Goal: Information Seeking & Learning: Learn about a topic

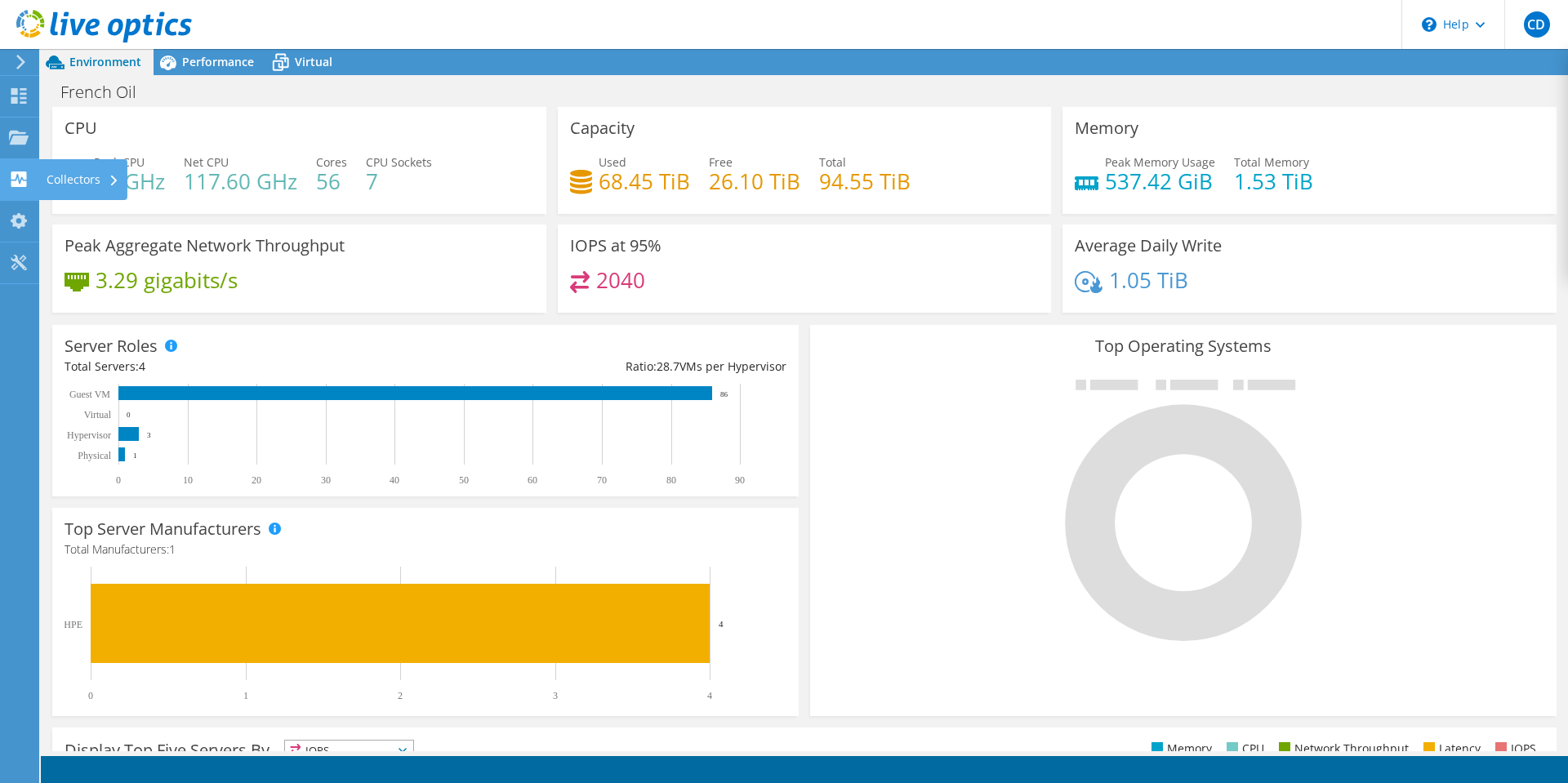
click at [56, 169] on div "Collectors" at bounding box center [82, 179] width 89 height 41
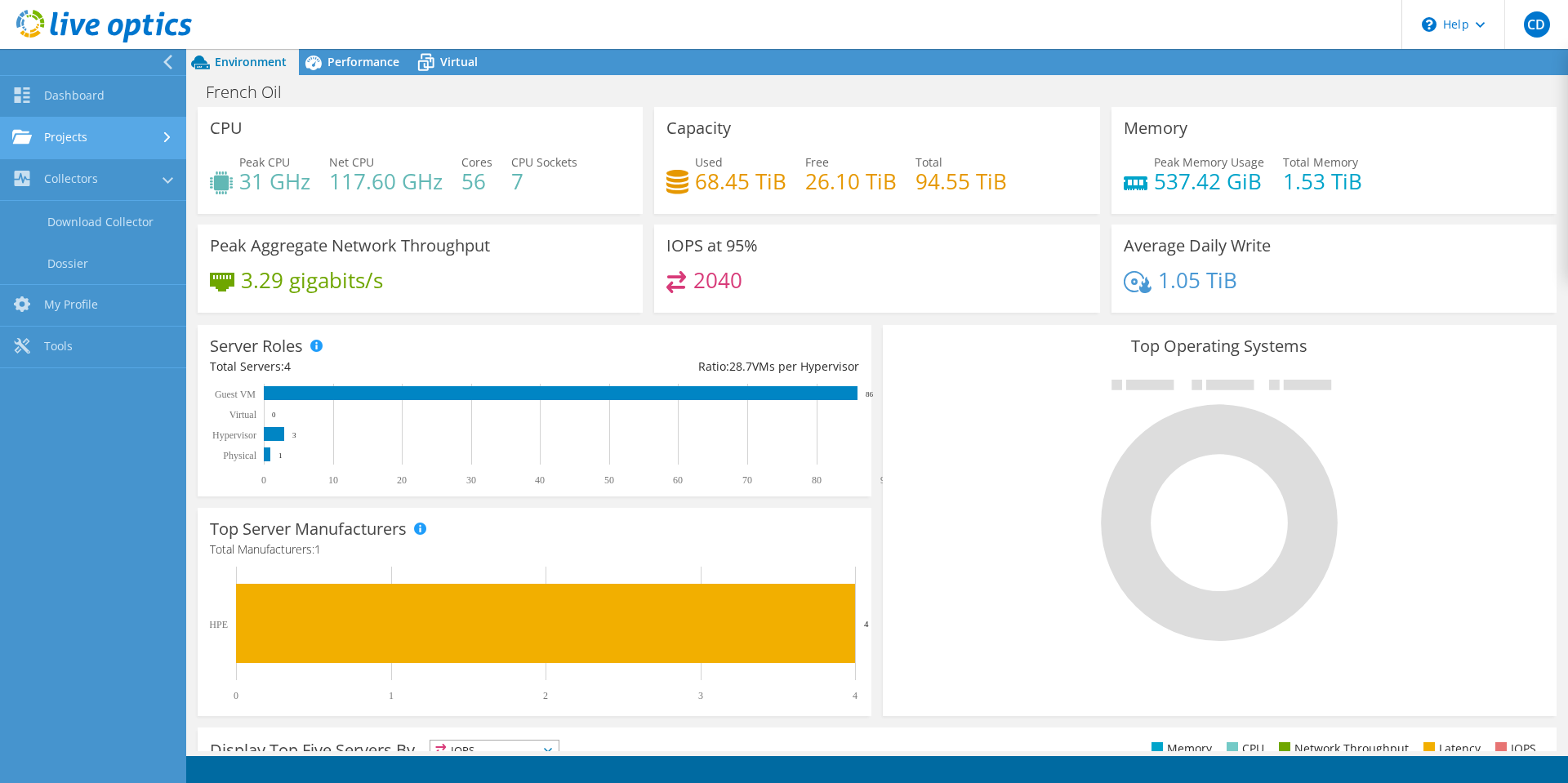
click at [80, 138] on link "Projects" at bounding box center [92, 138] width 186 height 41
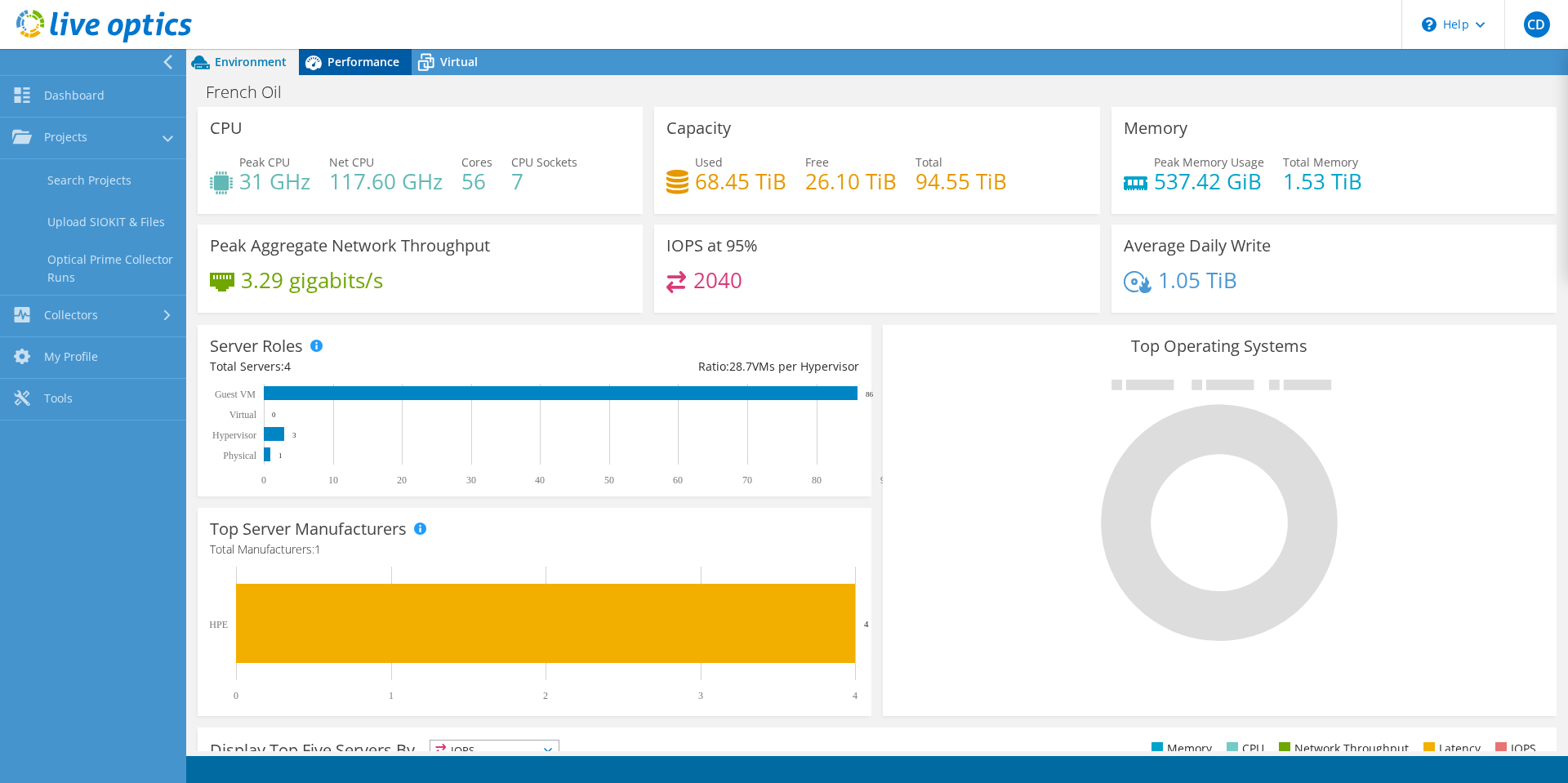
click at [316, 67] on icon at bounding box center [313, 62] width 16 height 15
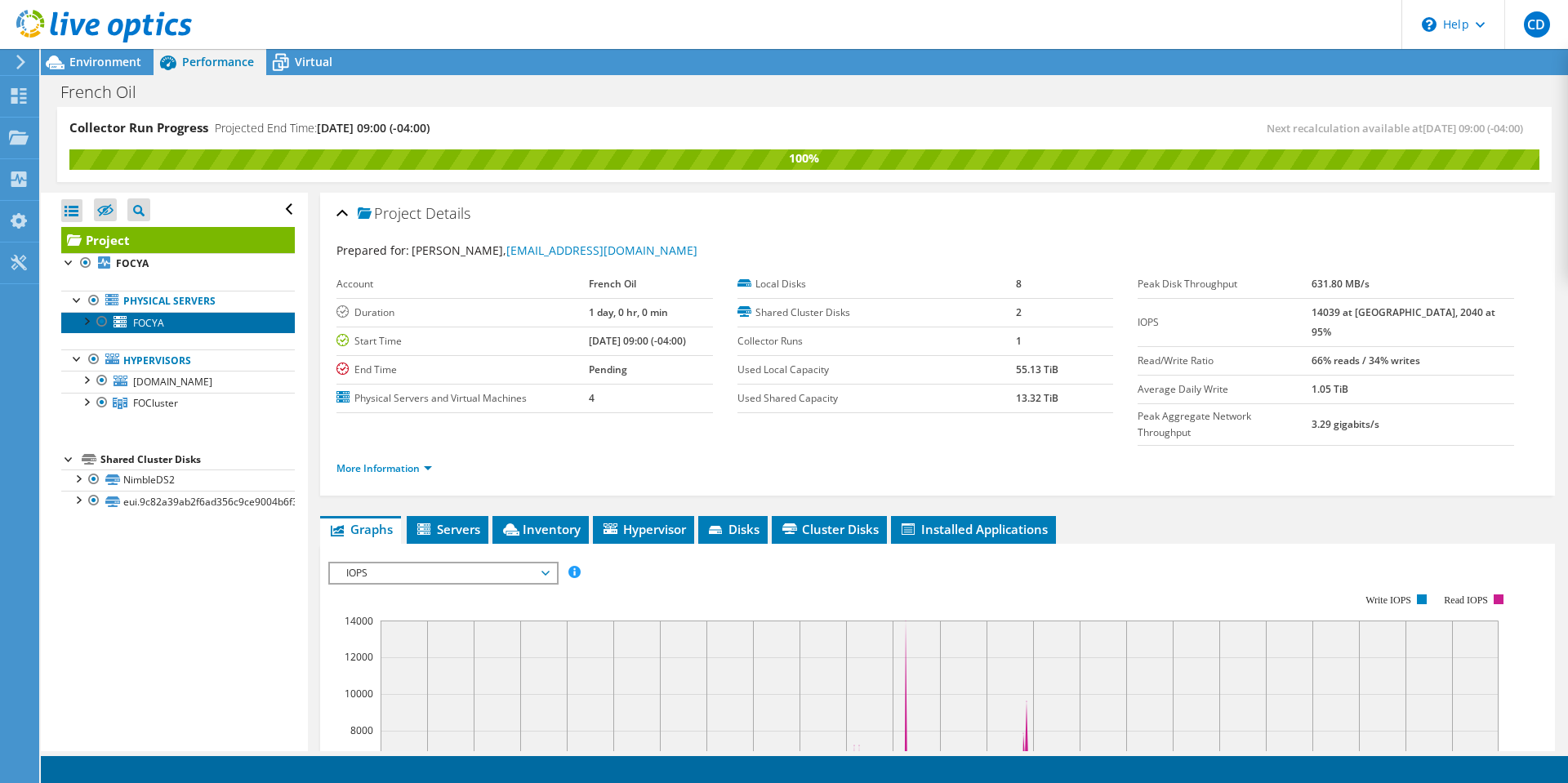
click at [140, 326] on span "FOCYA" at bounding box center [149, 323] width 31 height 14
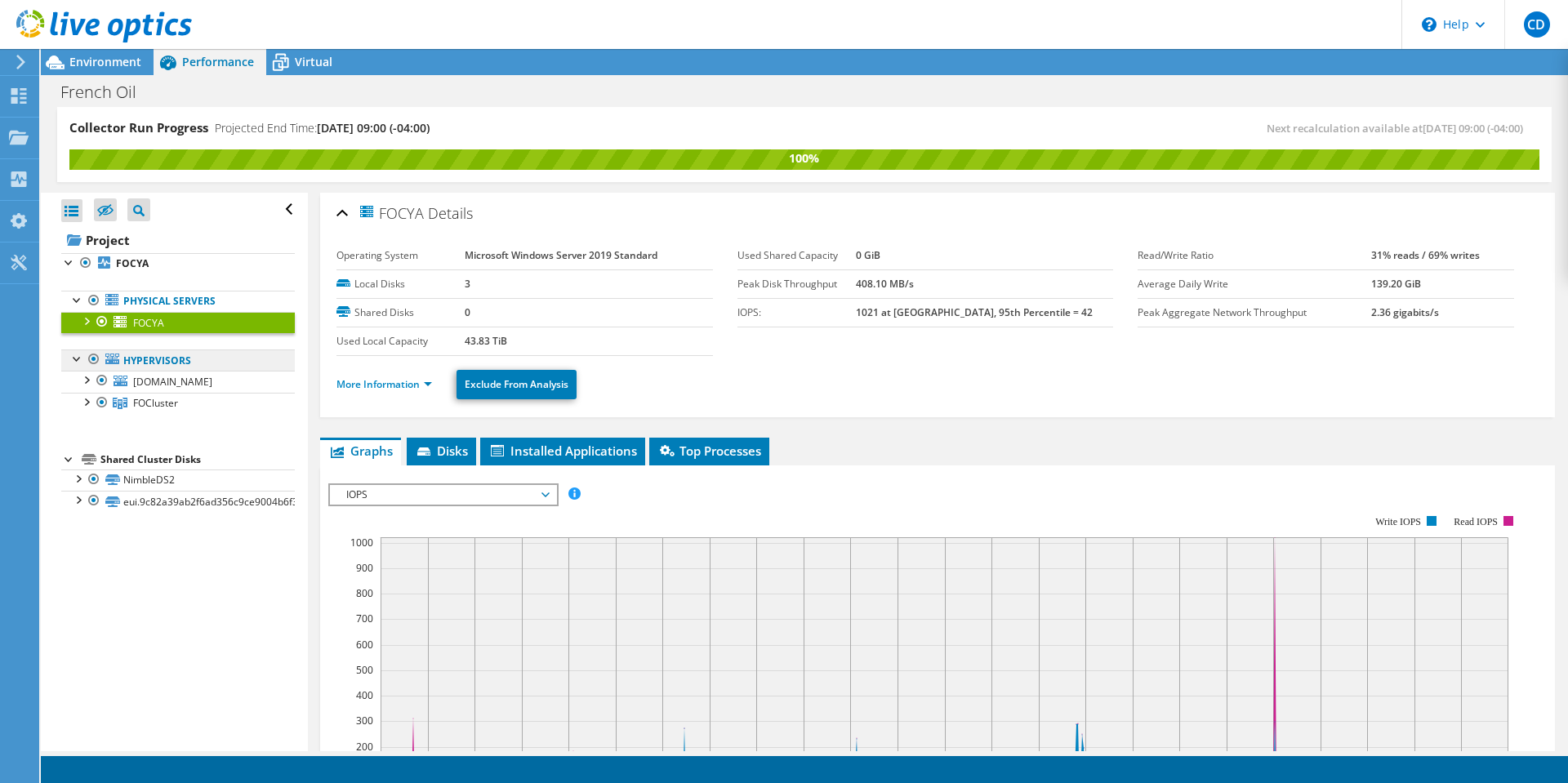
click at [261, 364] on link "Hypervisors" at bounding box center [178, 360] width 233 height 22
click at [192, 358] on link "Hypervisors" at bounding box center [178, 360] width 233 height 22
click at [159, 376] on span "[DOMAIN_NAME]" at bounding box center [173, 382] width 80 height 14
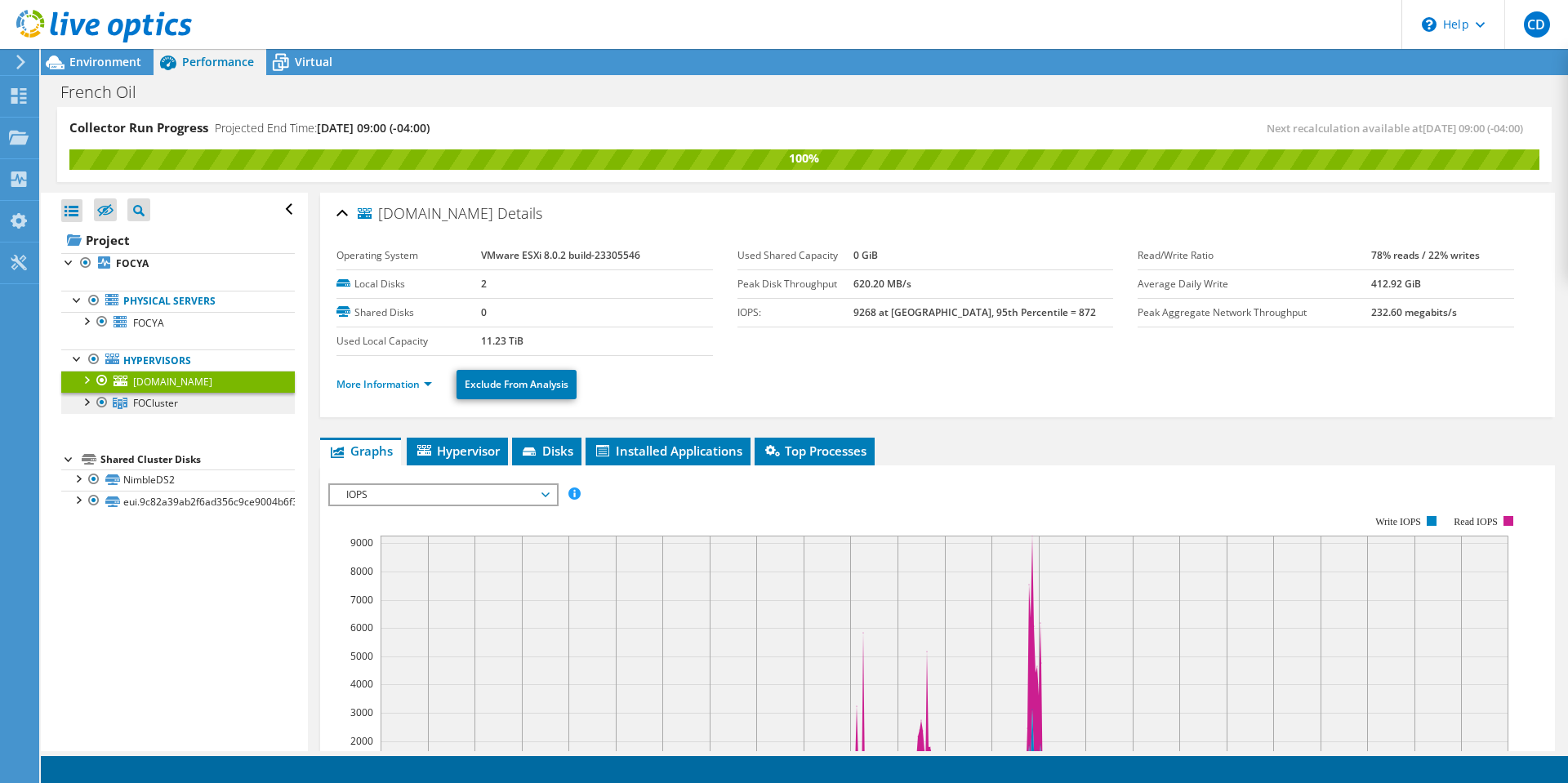
click at [144, 405] on span "FOCluster" at bounding box center [156, 403] width 45 height 14
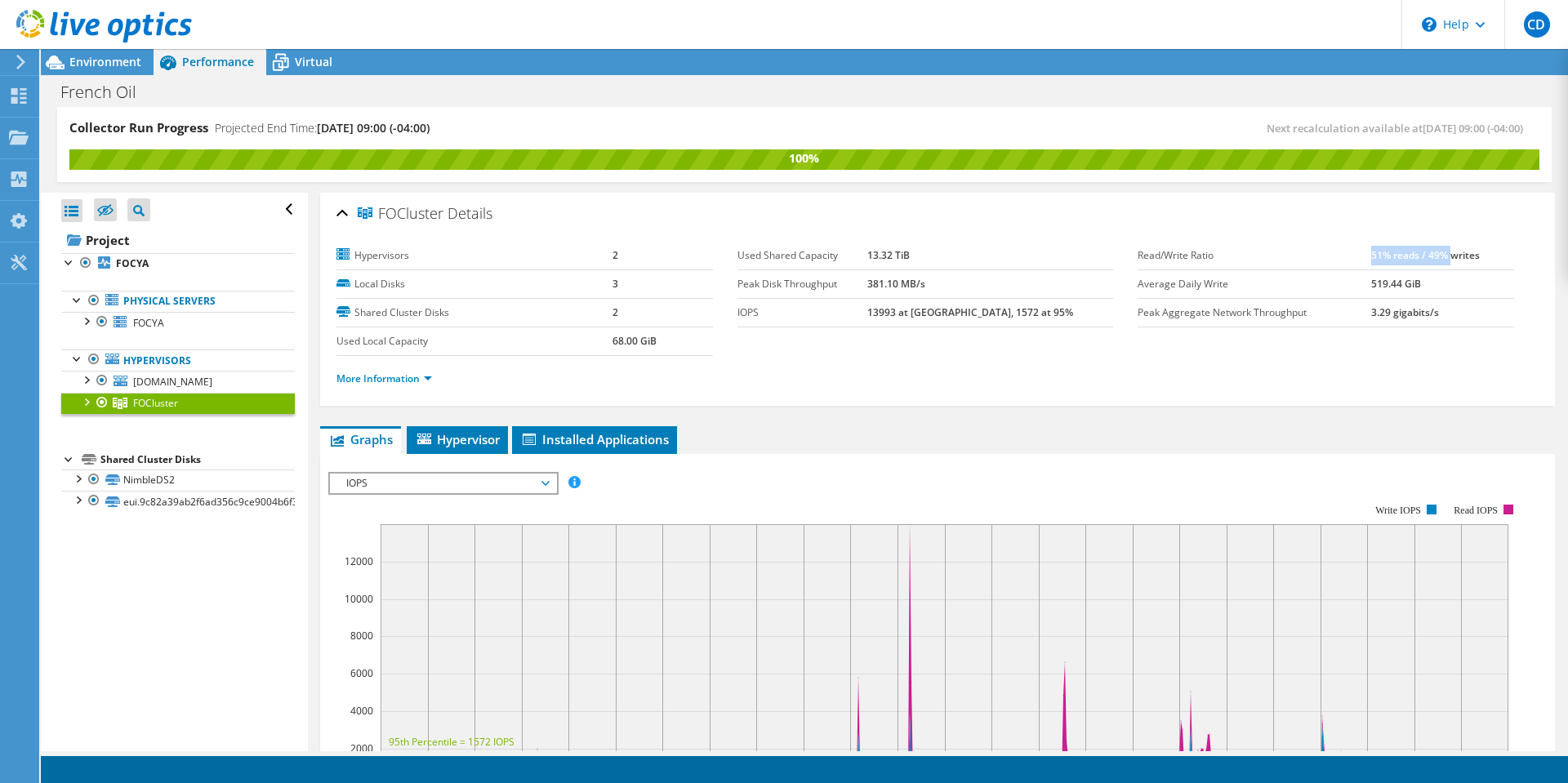
drag, startPoint x: 1362, startPoint y: 254, endPoint x: 1441, endPoint y: 256, distance: 79.0
click at [1441, 256] on b "51% reads / 49% writes" at bounding box center [1425, 255] width 109 height 14
click at [1412, 256] on b "51% reads / 49% writes" at bounding box center [1425, 255] width 109 height 14
click at [429, 384] on link "More Information" at bounding box center [384, 379] width 96 height 14
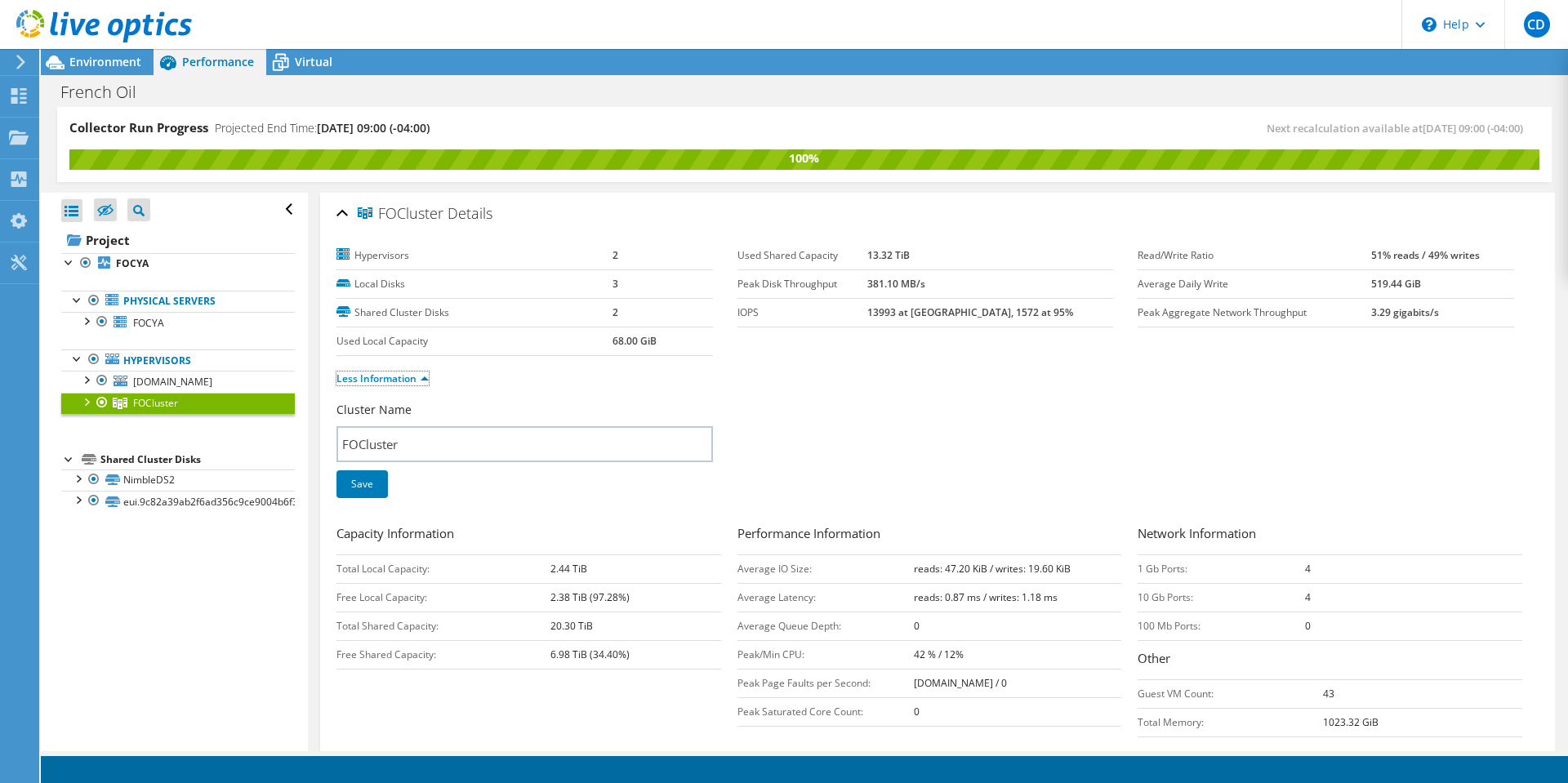
scroll to position [81, 0]
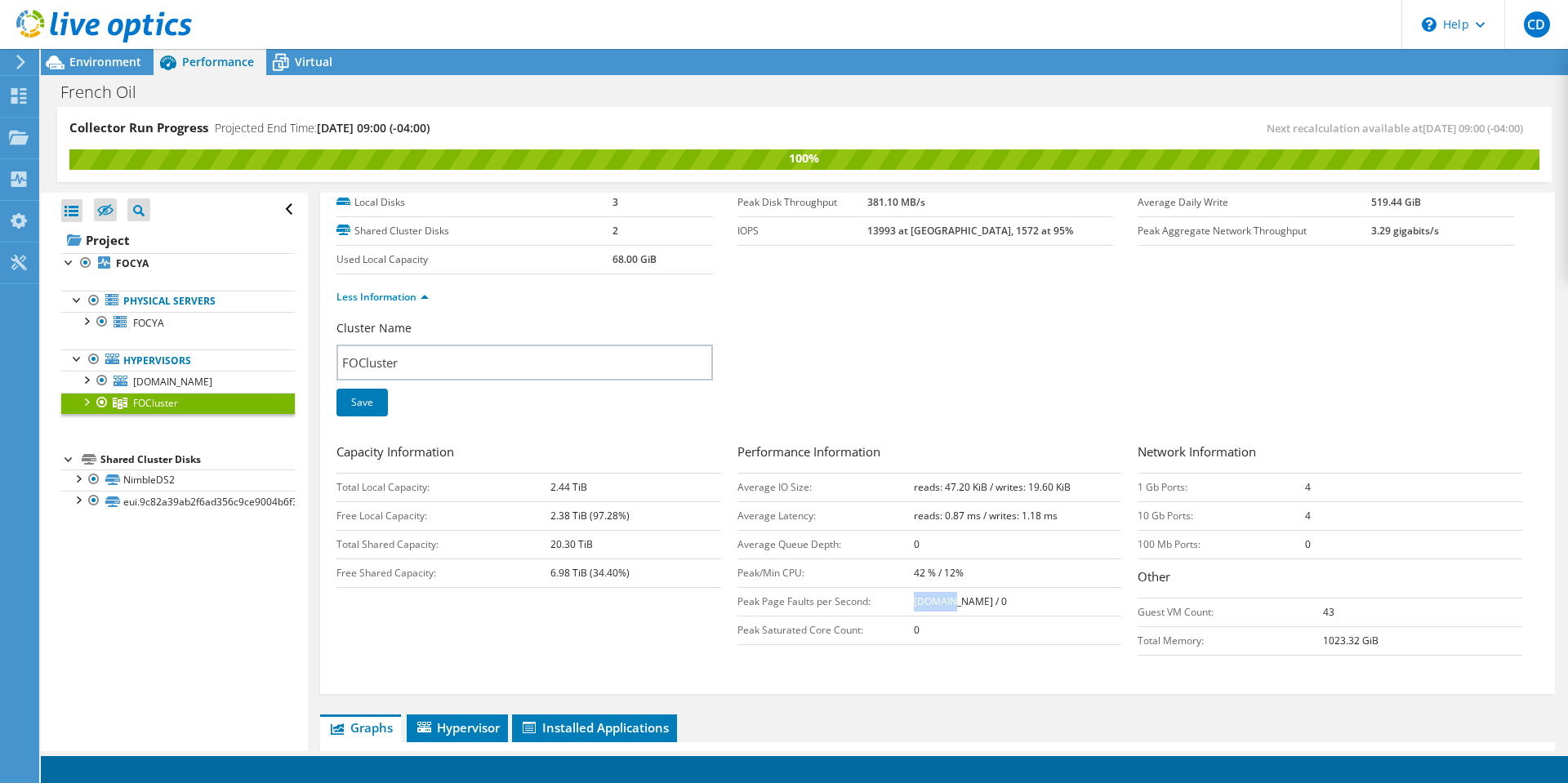
drag, startPoint x: 940, startPoint y: 603, endPoint x: 907, endPoint y: 603, distance: 33.0
click at [914, 603] on b "[DOMAIN_NAME] / 0" at bounding box center [960, 602] width 93 height 14
click at [91, 404] on div at bounding box center [86, 400] width 16 height 16
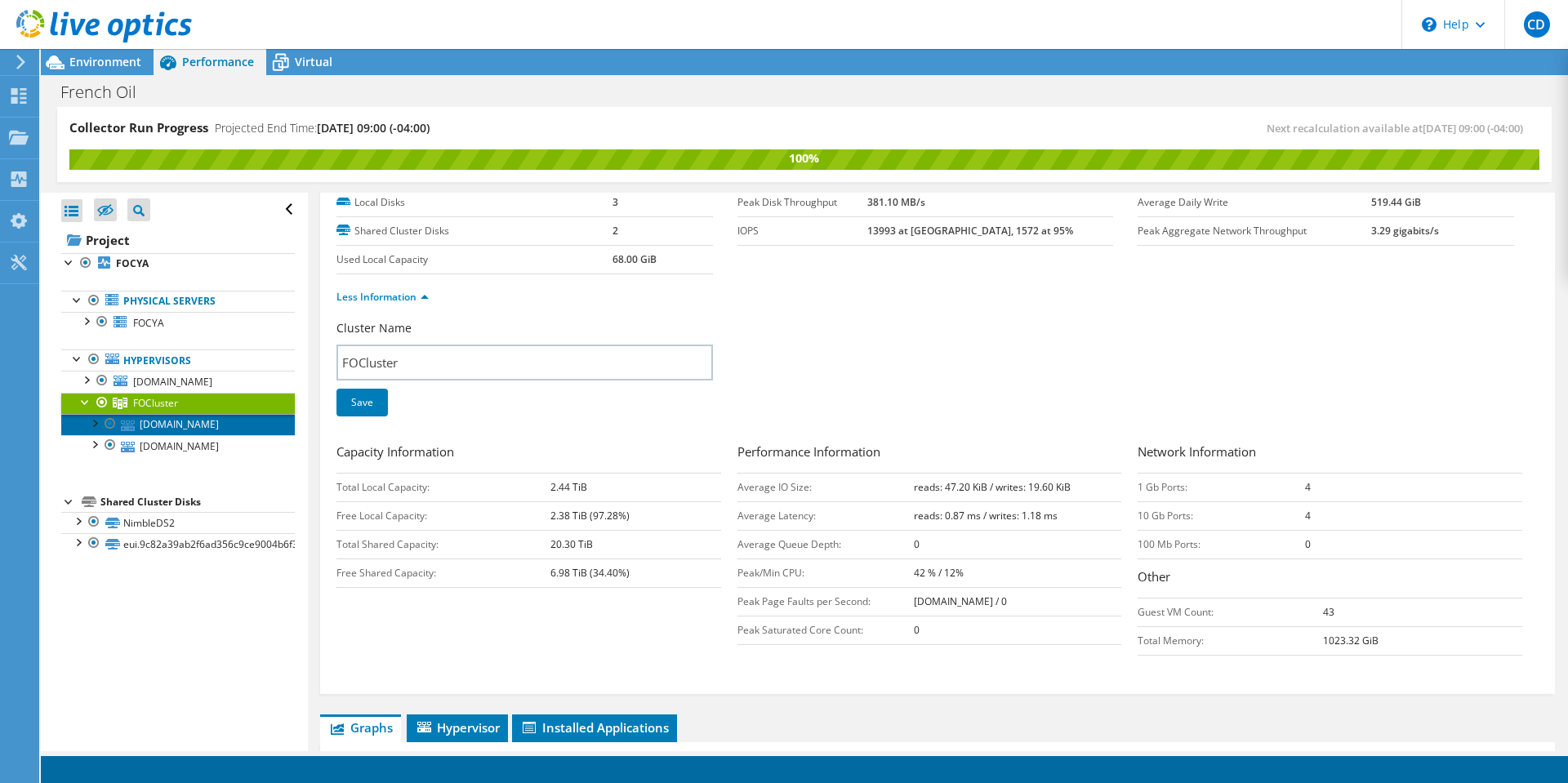
click at [160, 424] on link "[DOMAIN_NAME]" at bounding box center [178, 424] width 233 height 22
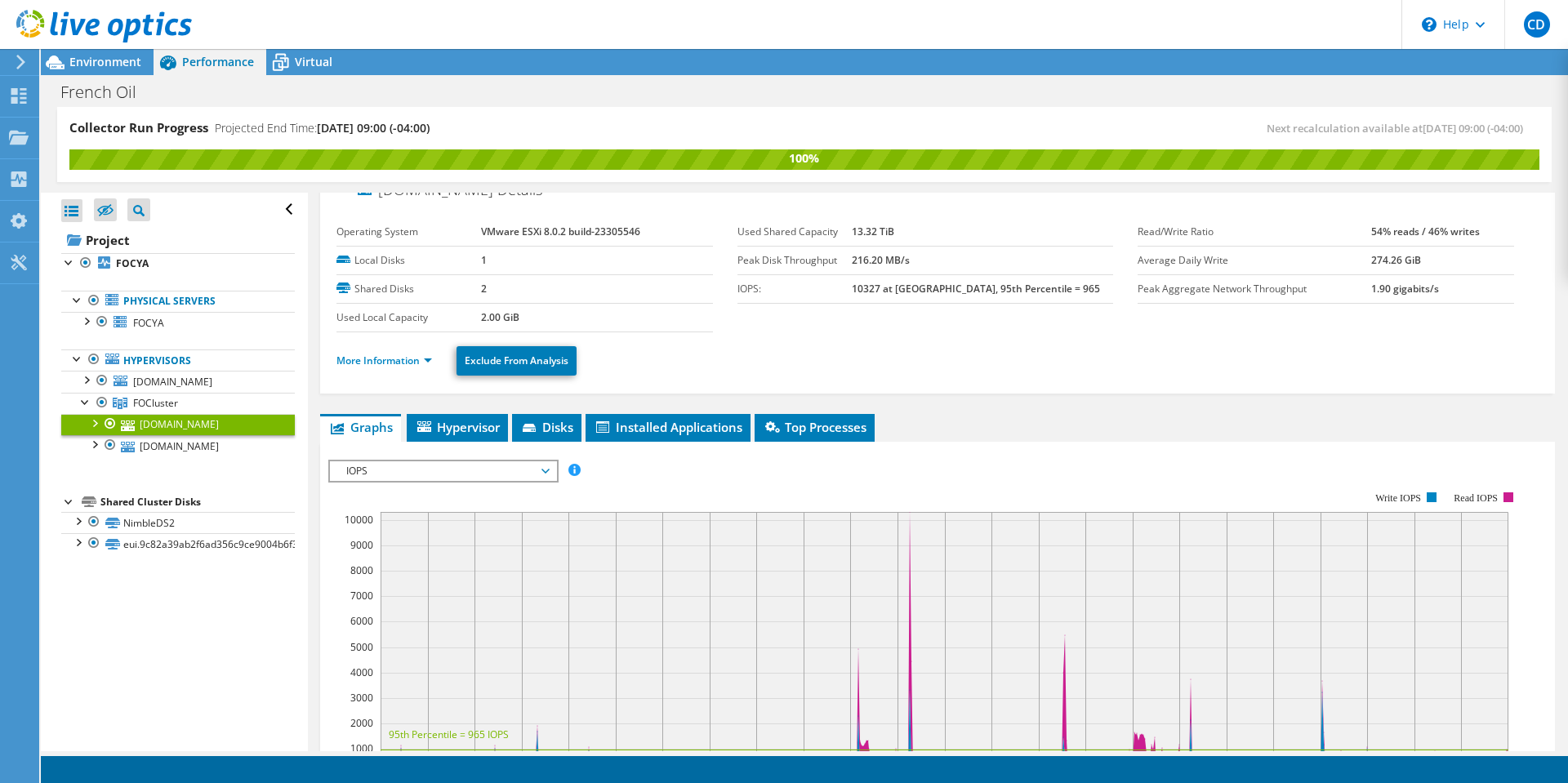
scroll to position [0, 0]
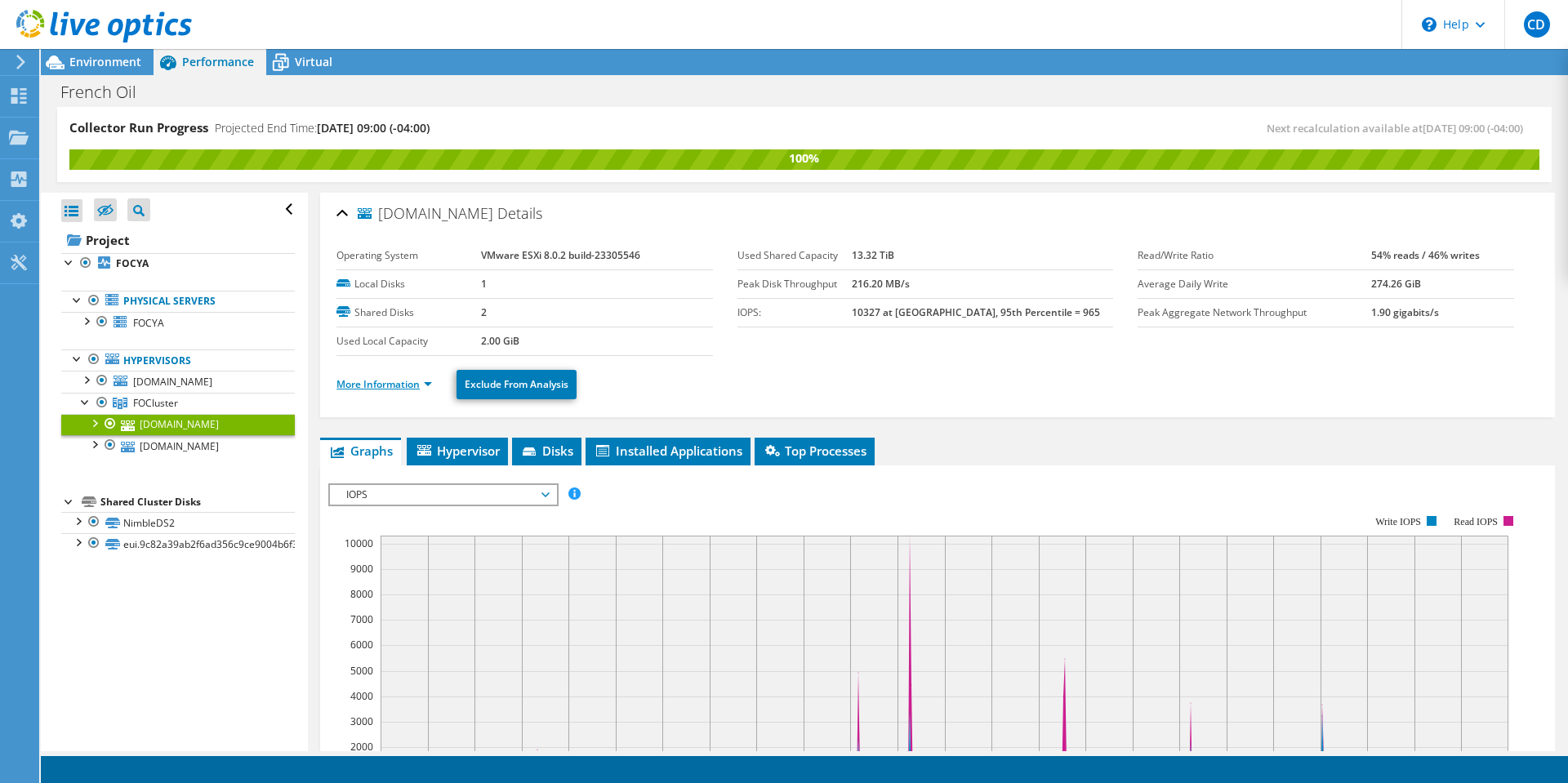
click at [398, 388] on link "More Information" at bounding box center [384, 384] width 96 height 14
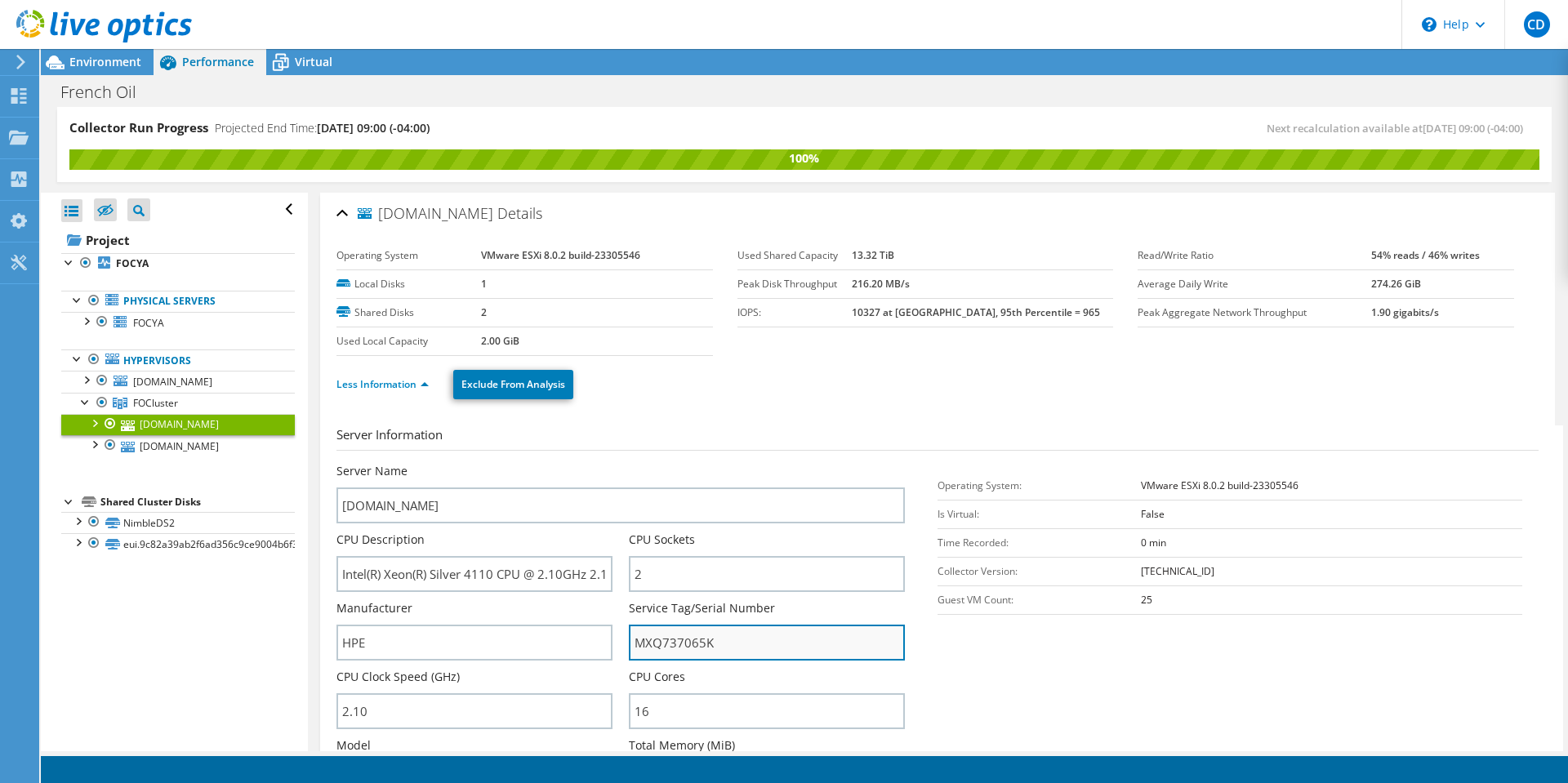
click at [709, 645] on input "MXQ737065K" at bounding box center [766, 643] width 276 height 36
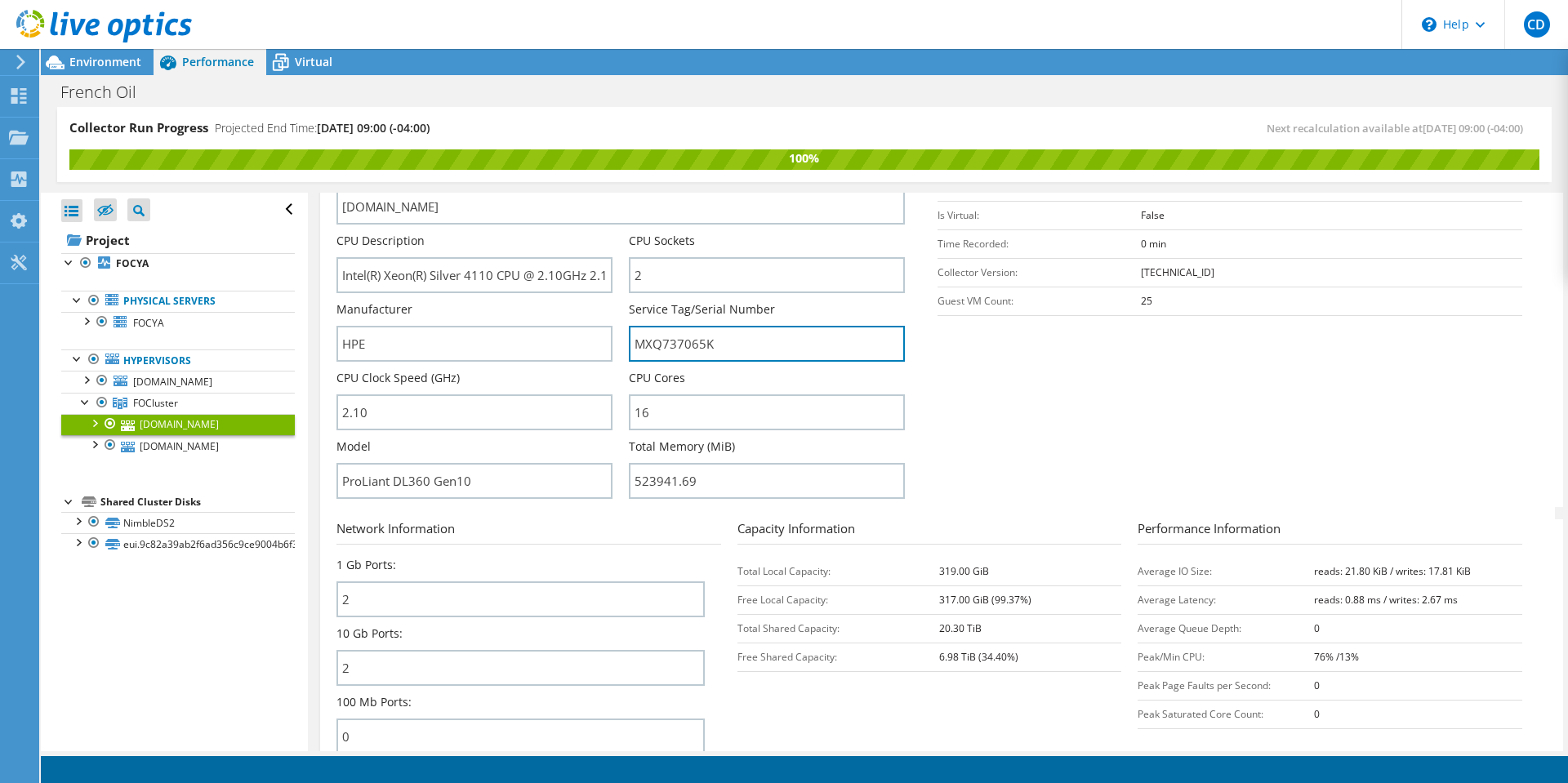
scroll to position [327, 0]
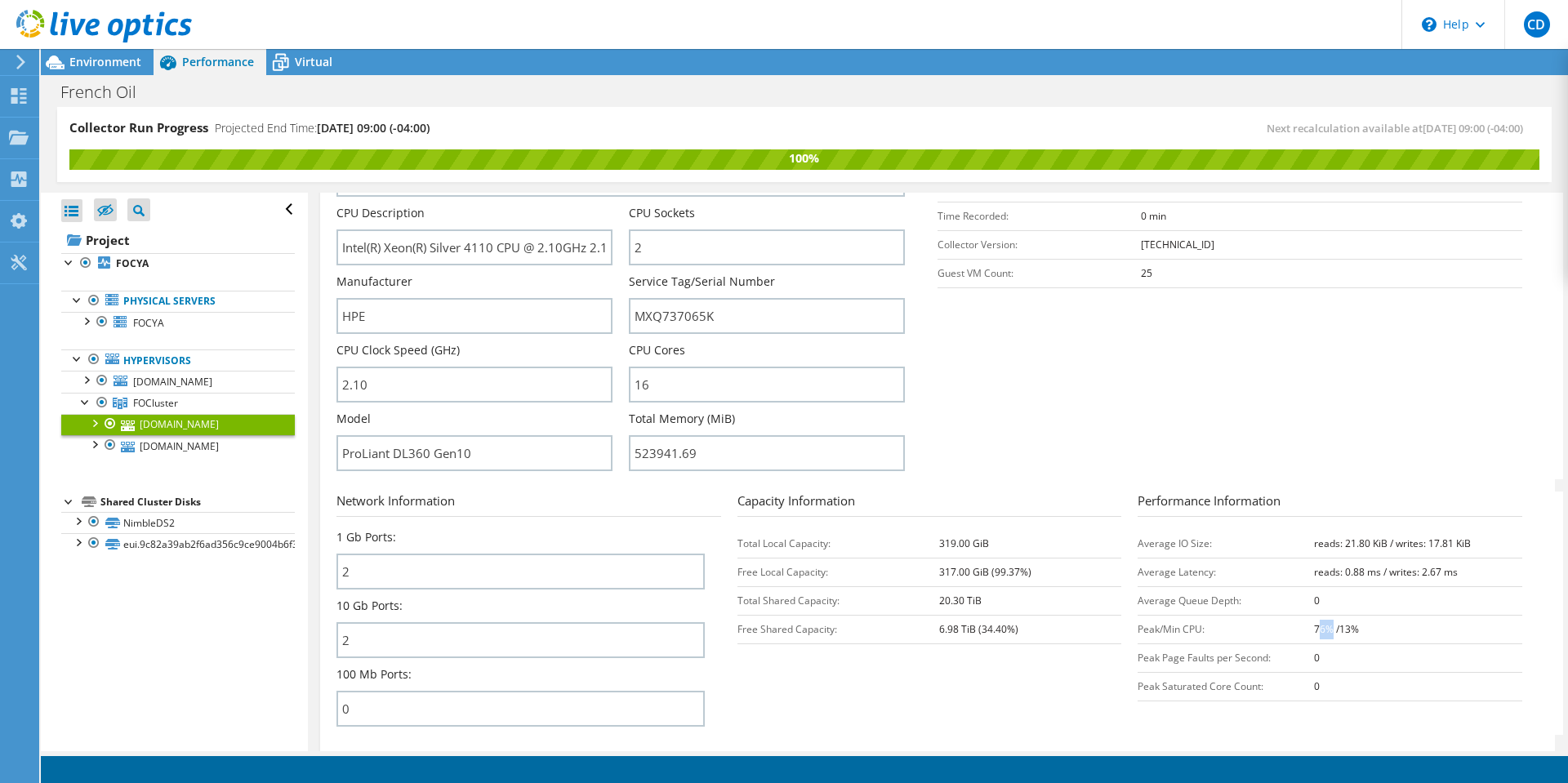
drag, startPoint x: 1307, startPoint y: 627, endPoint x: 1320, endPoint y: 626, distance: 13.0
click at [1320, 626] on b "76% /13%" at bounding box center [1336, 629] width 45 height 14
click at [1335, 629] on b "76% /13%" at bounding box center [1336, 629] width 45 height 14
click at [184, 445] on link "[DOMAIN_NAME]" at bounding box center [178, 445] width 233 height 22
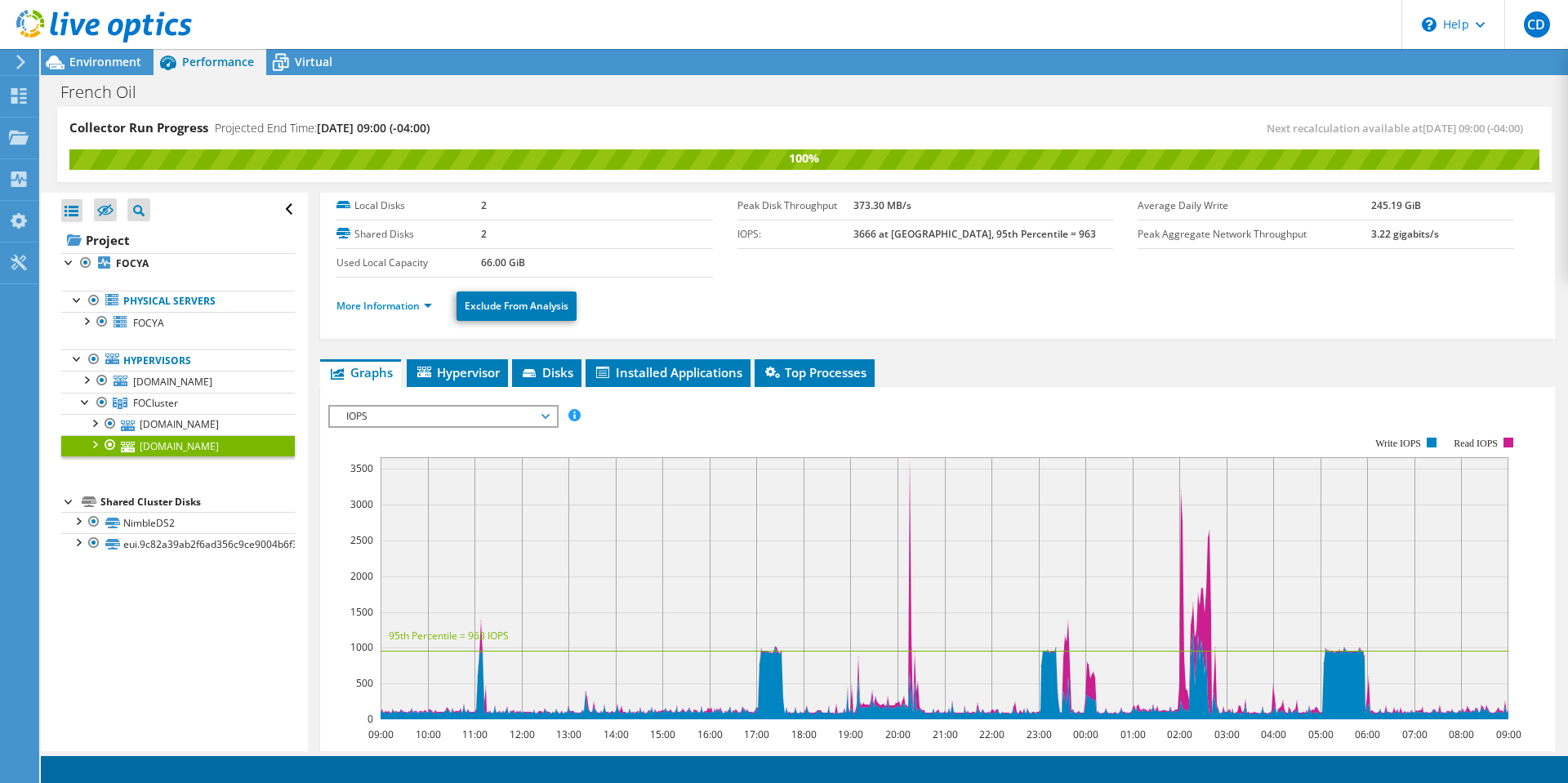
scroll to position [0, 0]
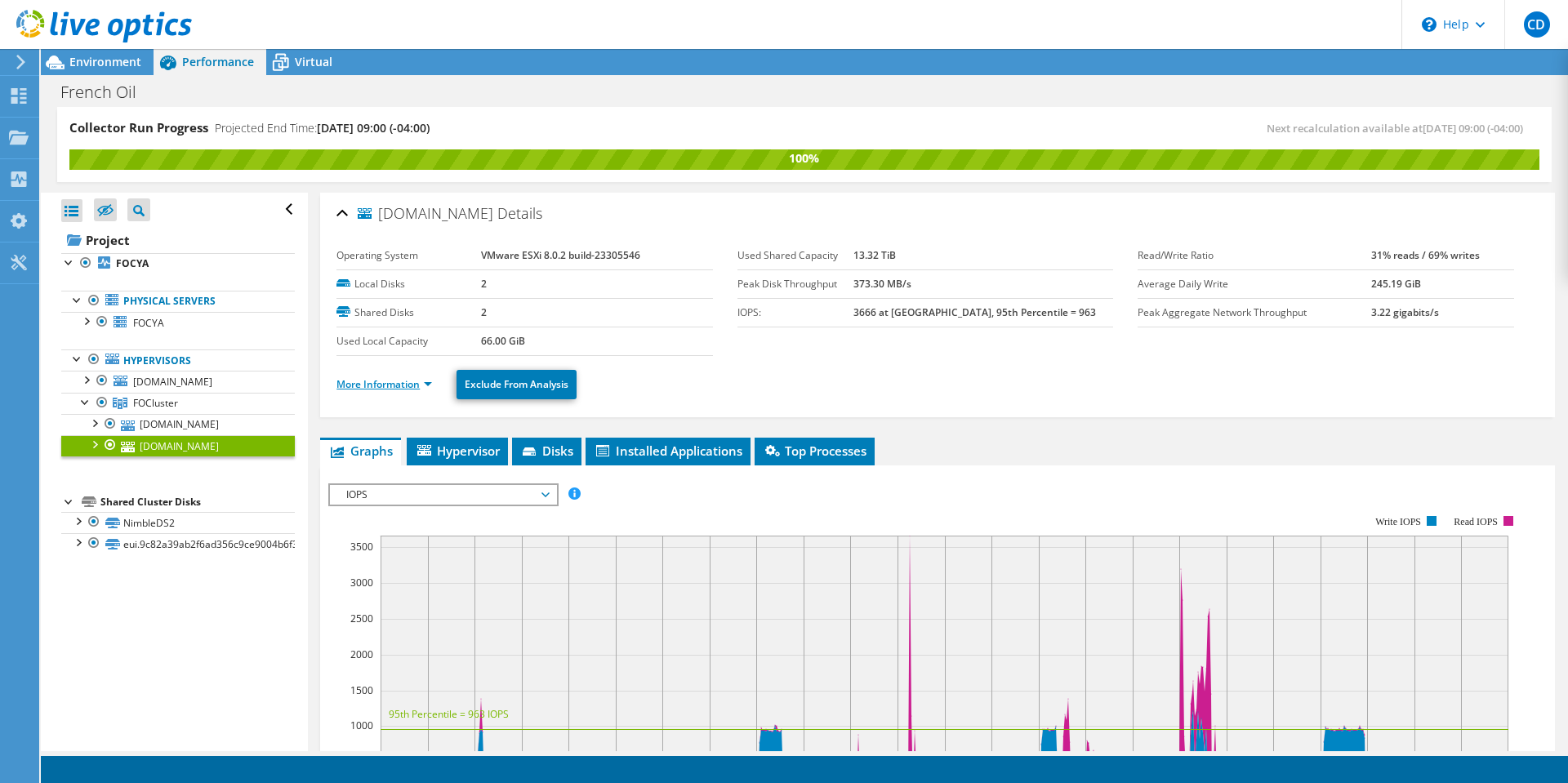
click at [366, 389] on link "More Information" at bounding box center [384, 384] width 96 height 14
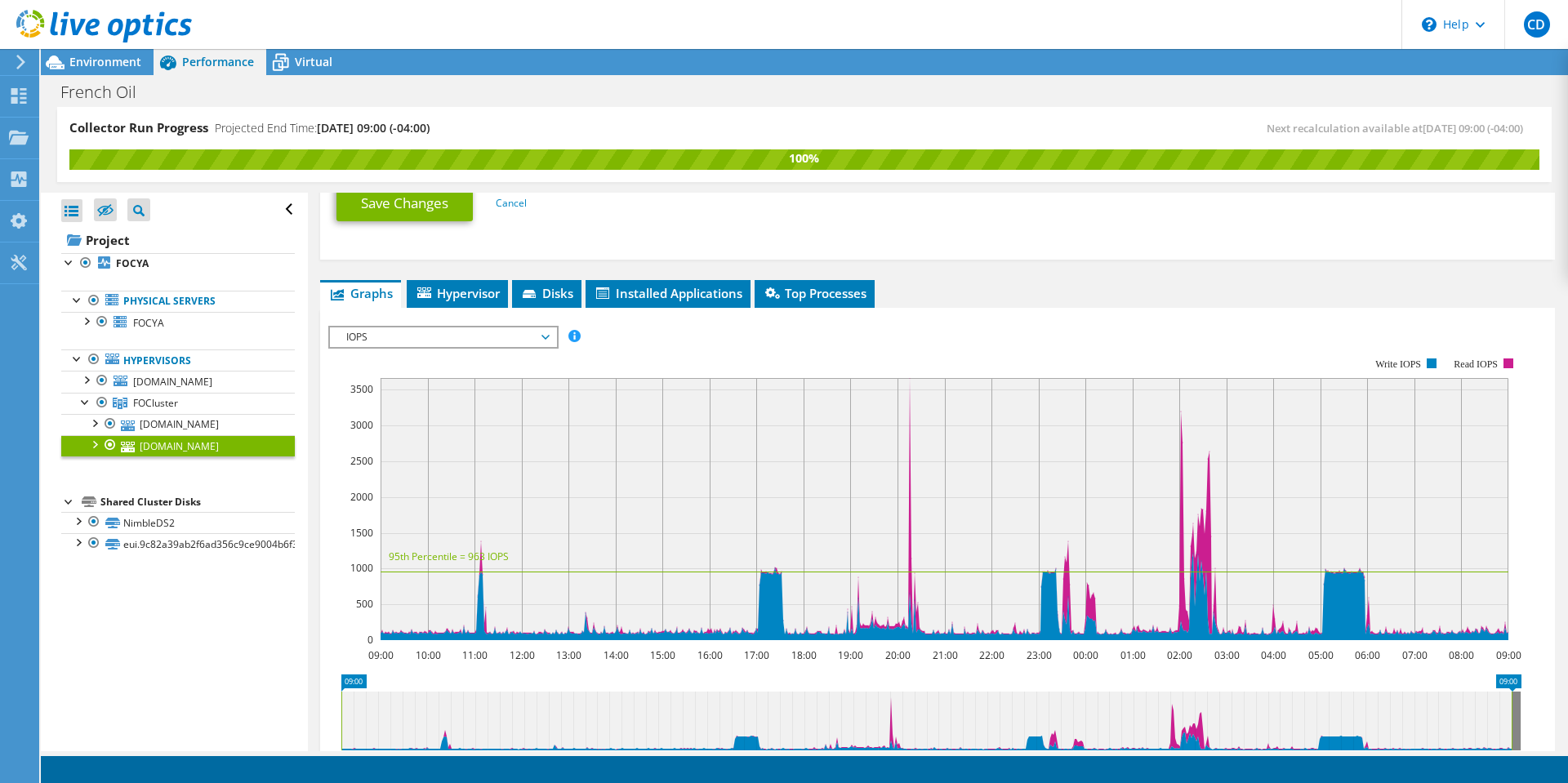
scroll to position [980, 0]
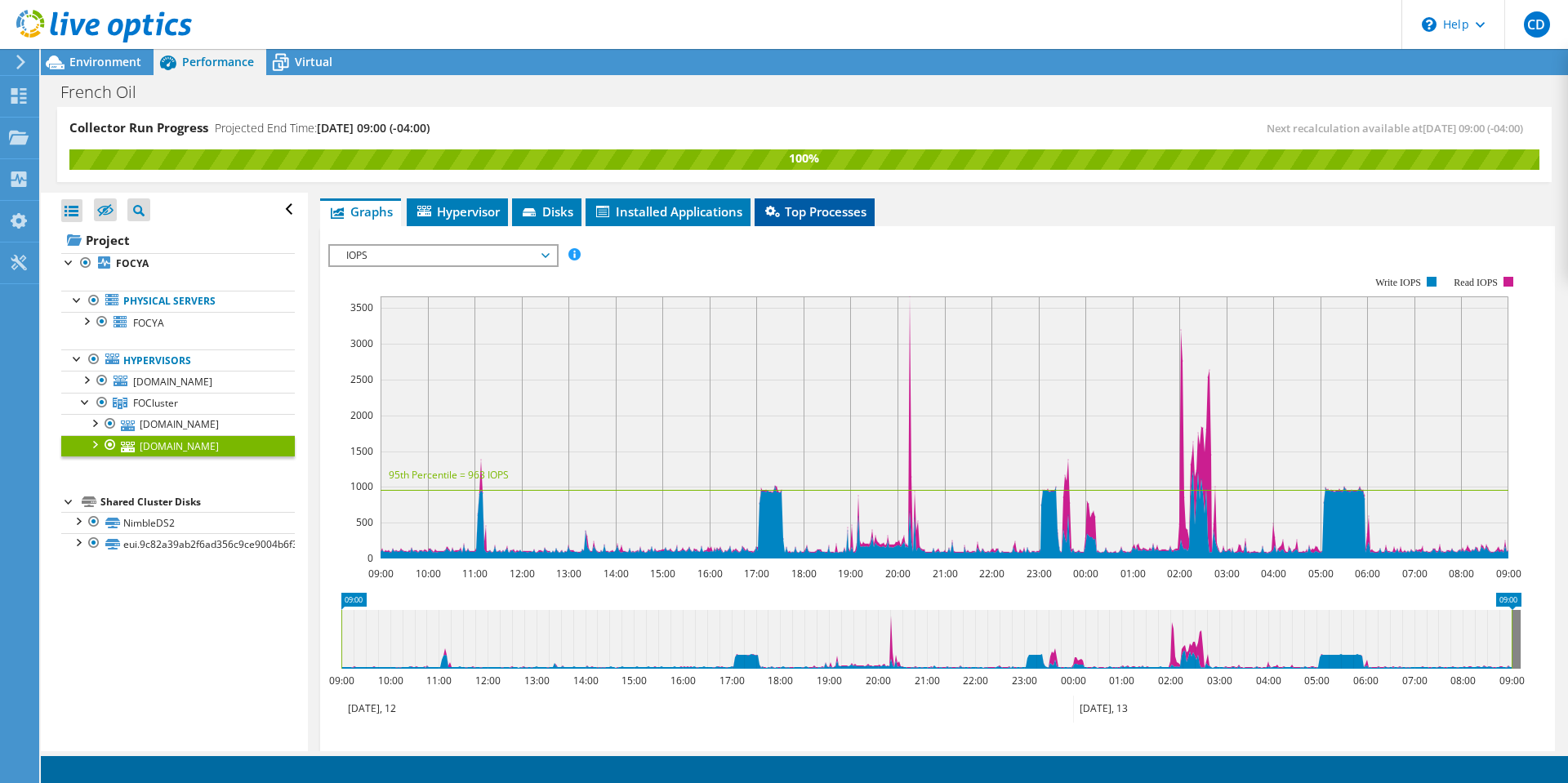
click at [796, 216] on span "Top Processes" at bounding box center [814, 211] width 104 height 16
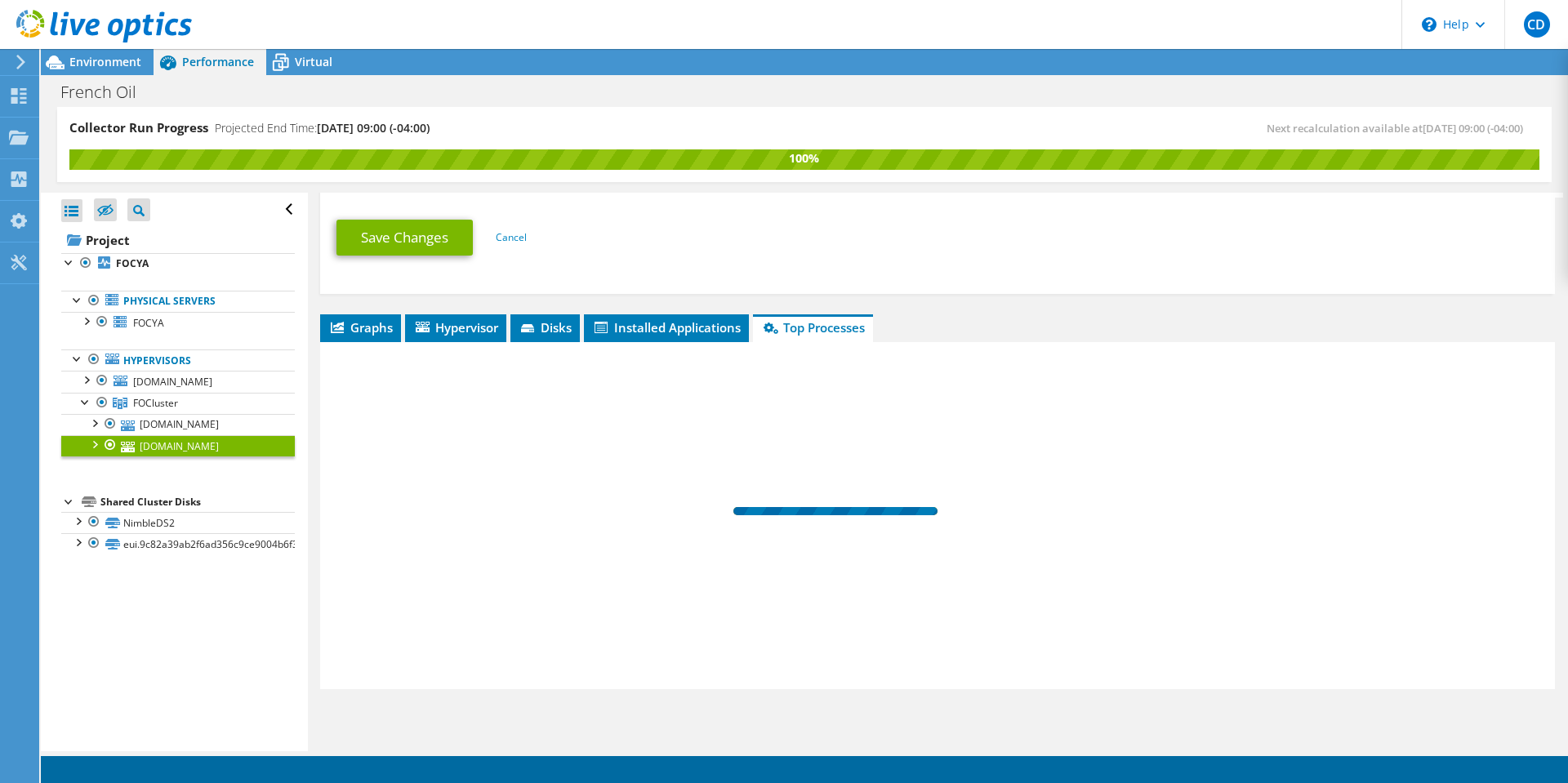
scroll to position [863, 0]
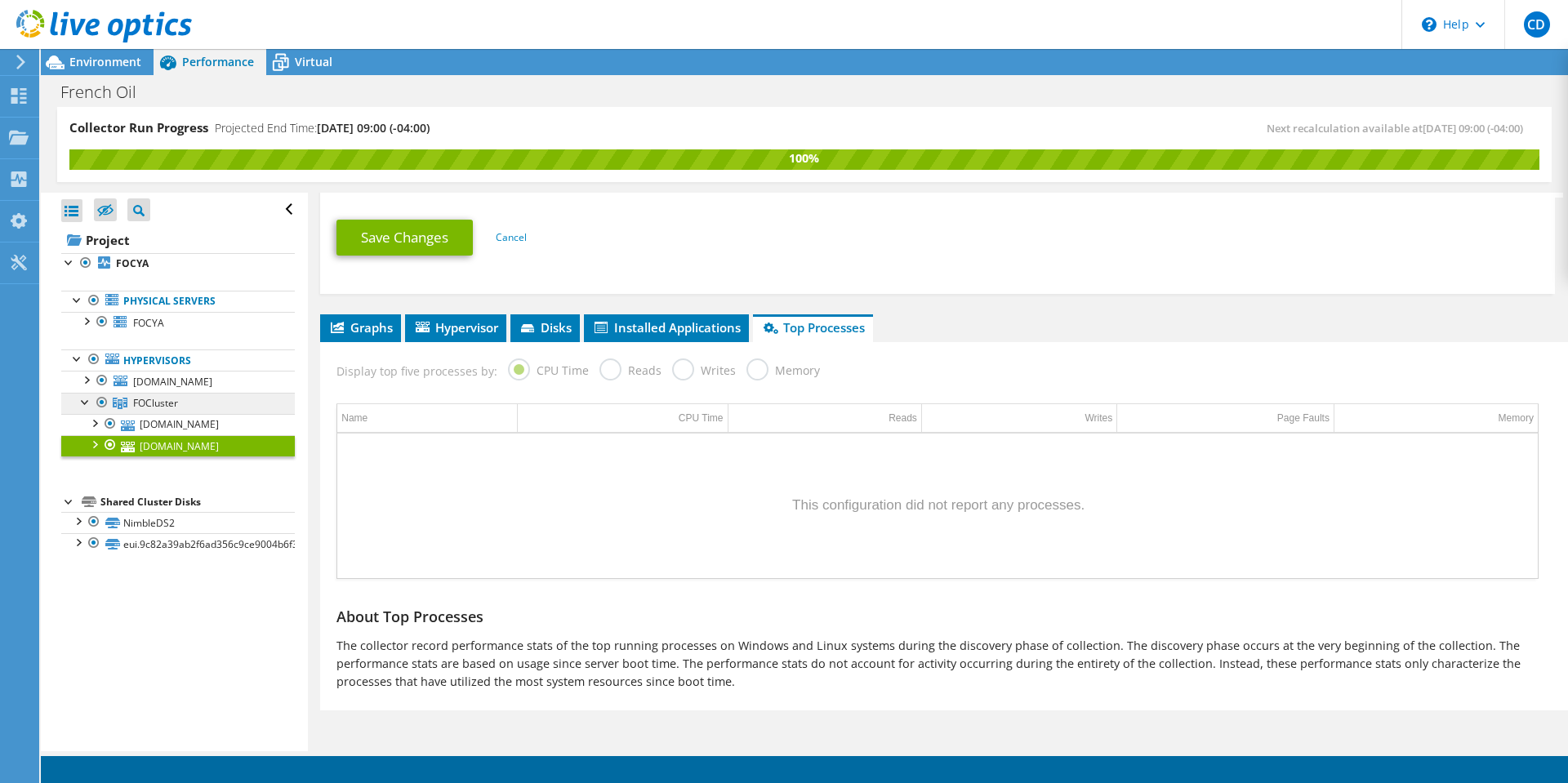
click at [182, 401] on link "FOCluster" at bounding box center [178, 403] width 233 height 22
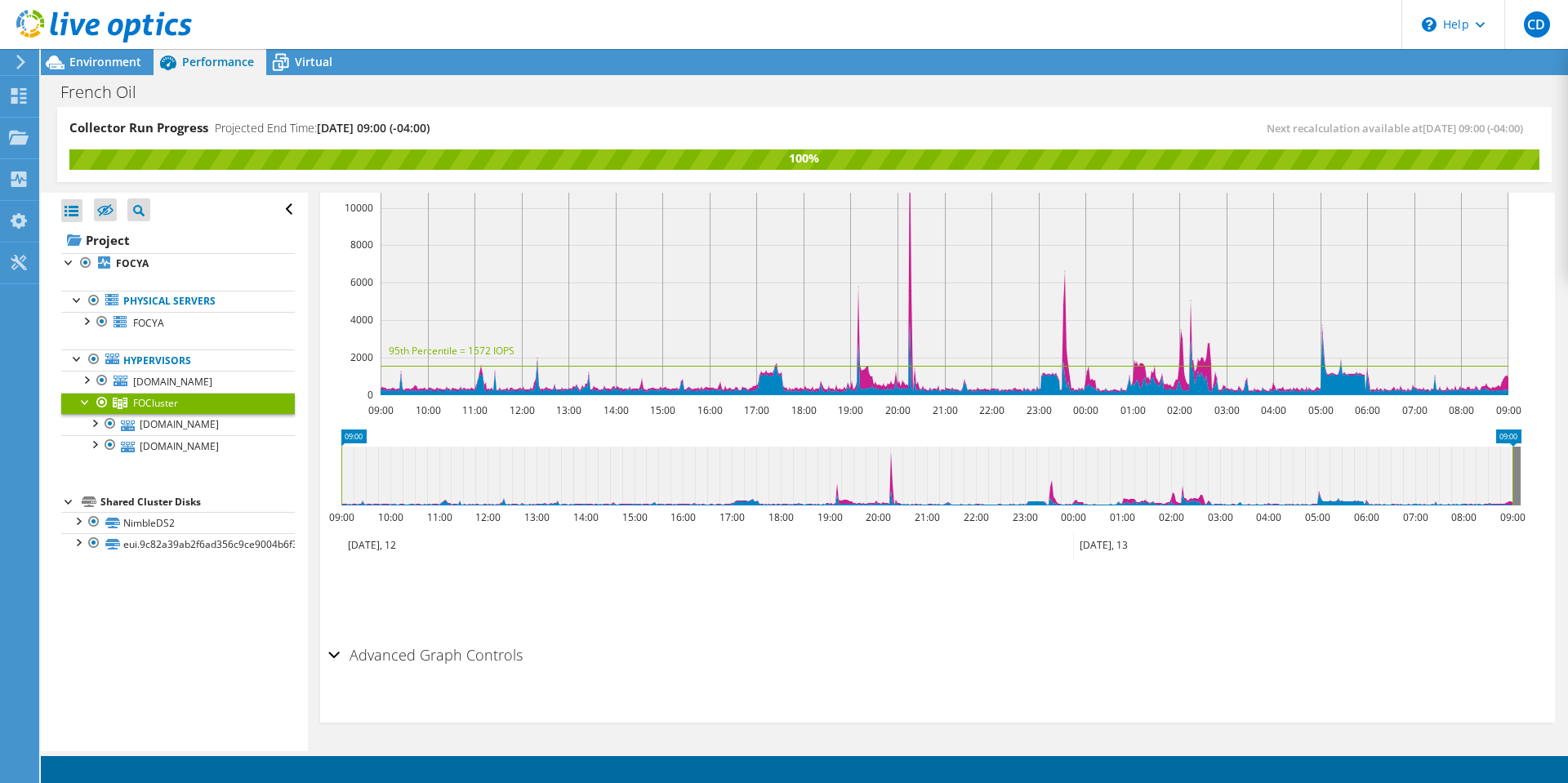
scroll to position [228, 0]
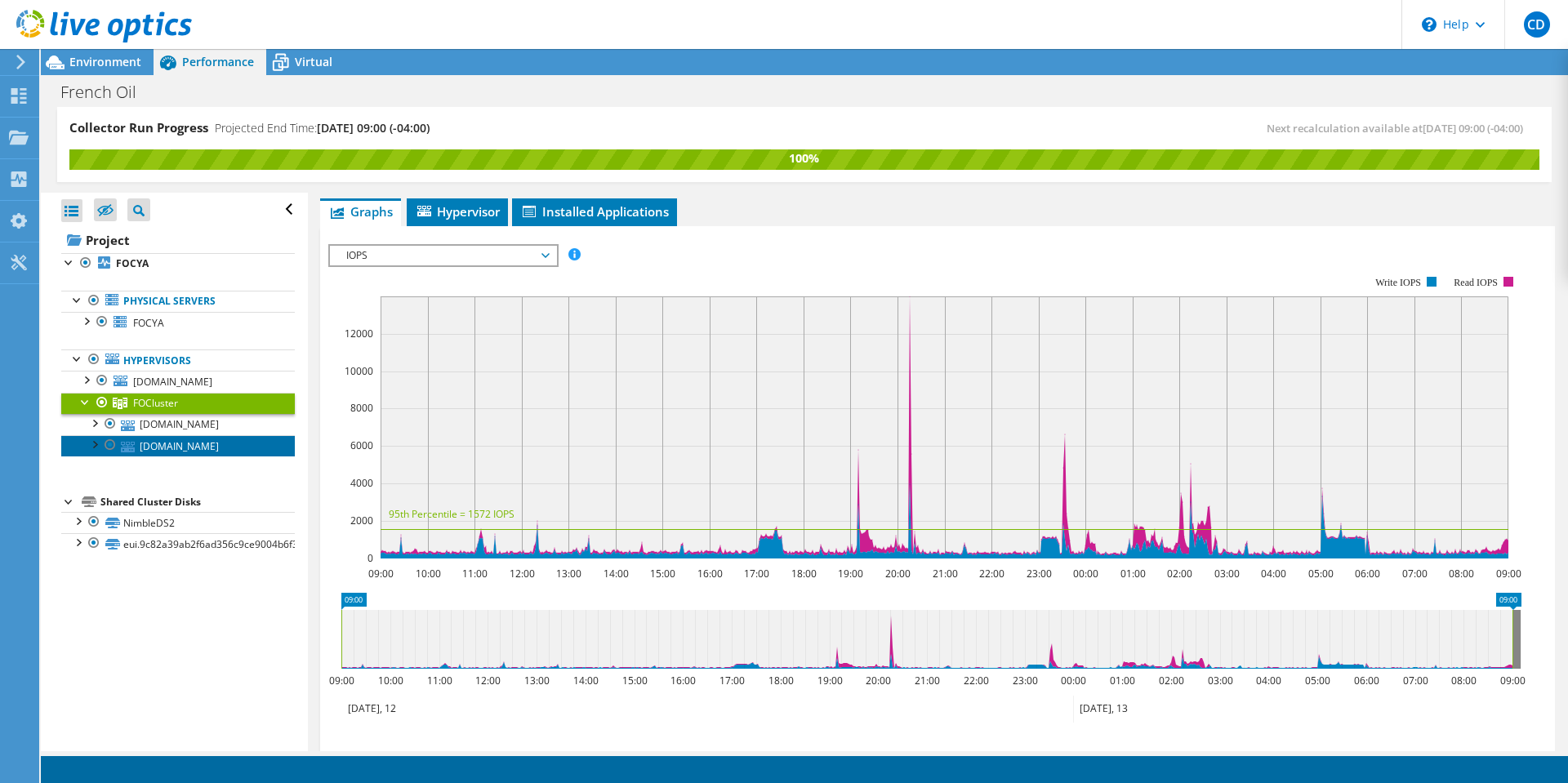
click at [160, 446] on link "[DOMAIN_NAME]" at bounding box center [178, 445] width 233 height 22
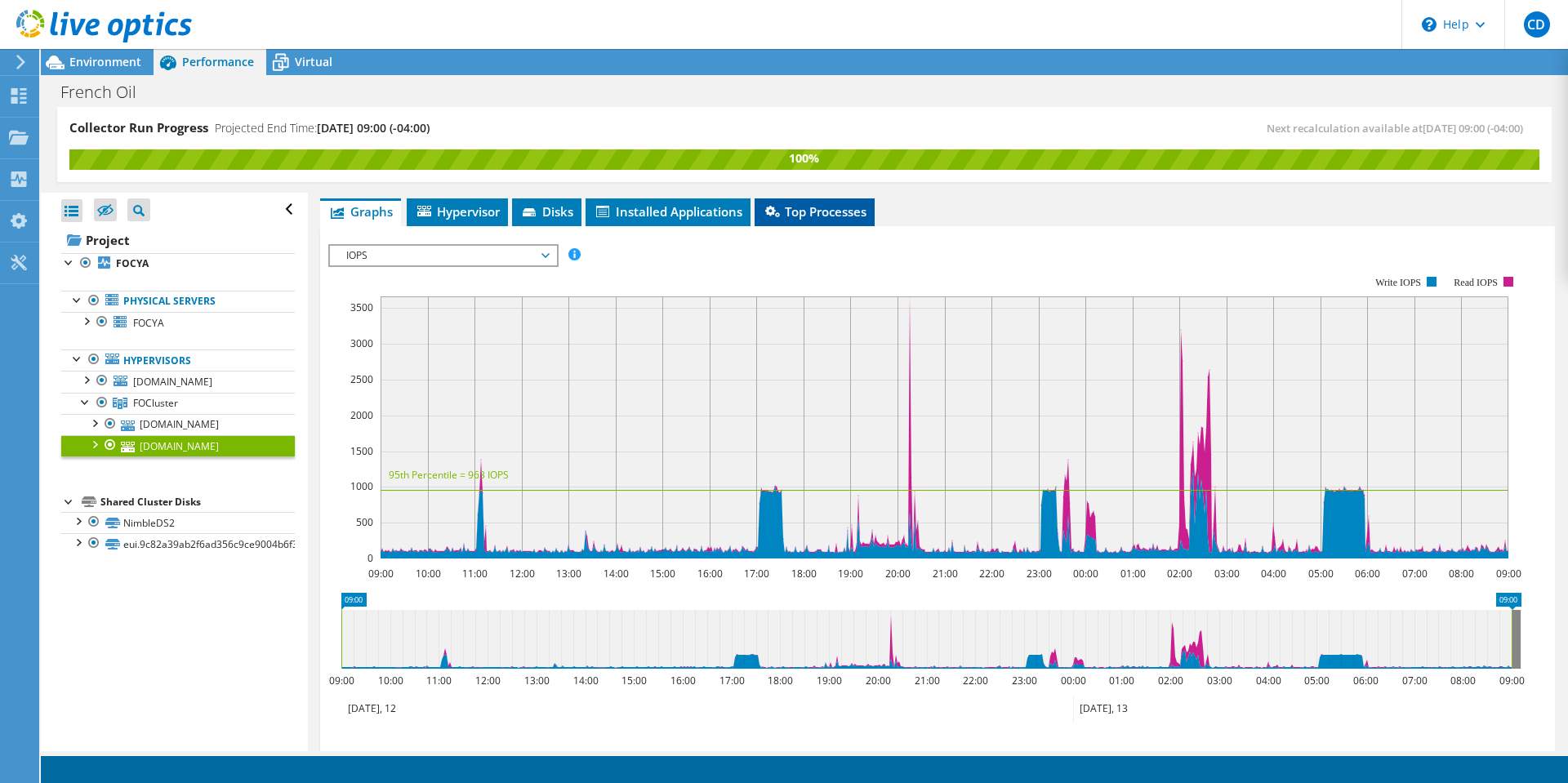
click at [804, 224] on li "Top Processes" at bounding box center [814, 213] width 120 height 28
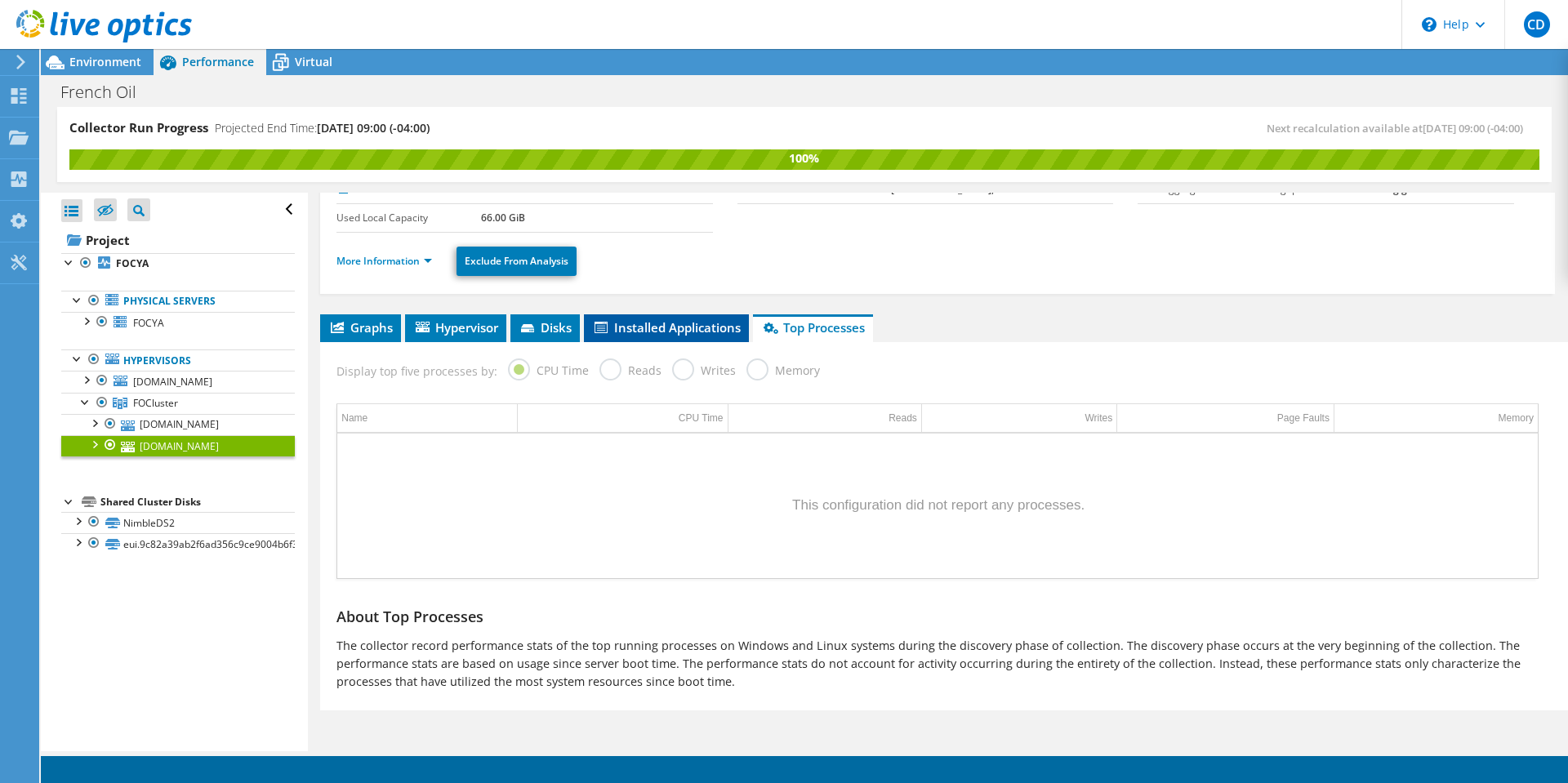
click at [628, 325] on span "Installed Applications" at bounding box center [666, 327] width 149 height 16
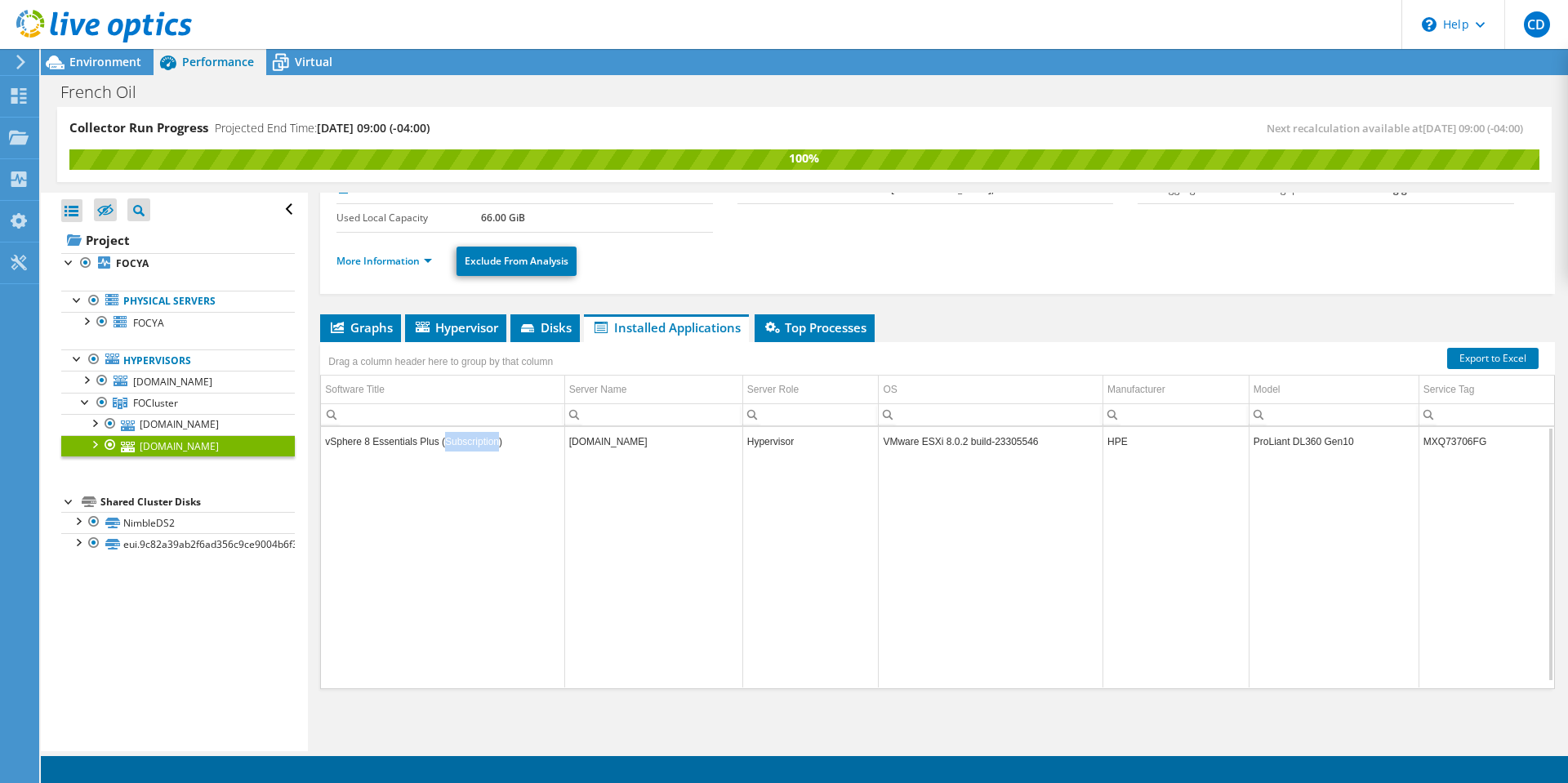
drag, startPoint x: 490, startPoint y: 447, endPoint x: 437, endPoint y: 442, distance: 53.2
click at [437, 442] on td "vSphere 8 Essentials Plus (Subscription)" at bounding box center [442, 441] width 243 height 29
click at [460, 444] on td "vSphere 8 Essentials Plus (Subscription)" at bounding box center [442, 441] width 243 height 29
click at [538, 329] on icon at bounding box center [529, 329] width 16 height 10
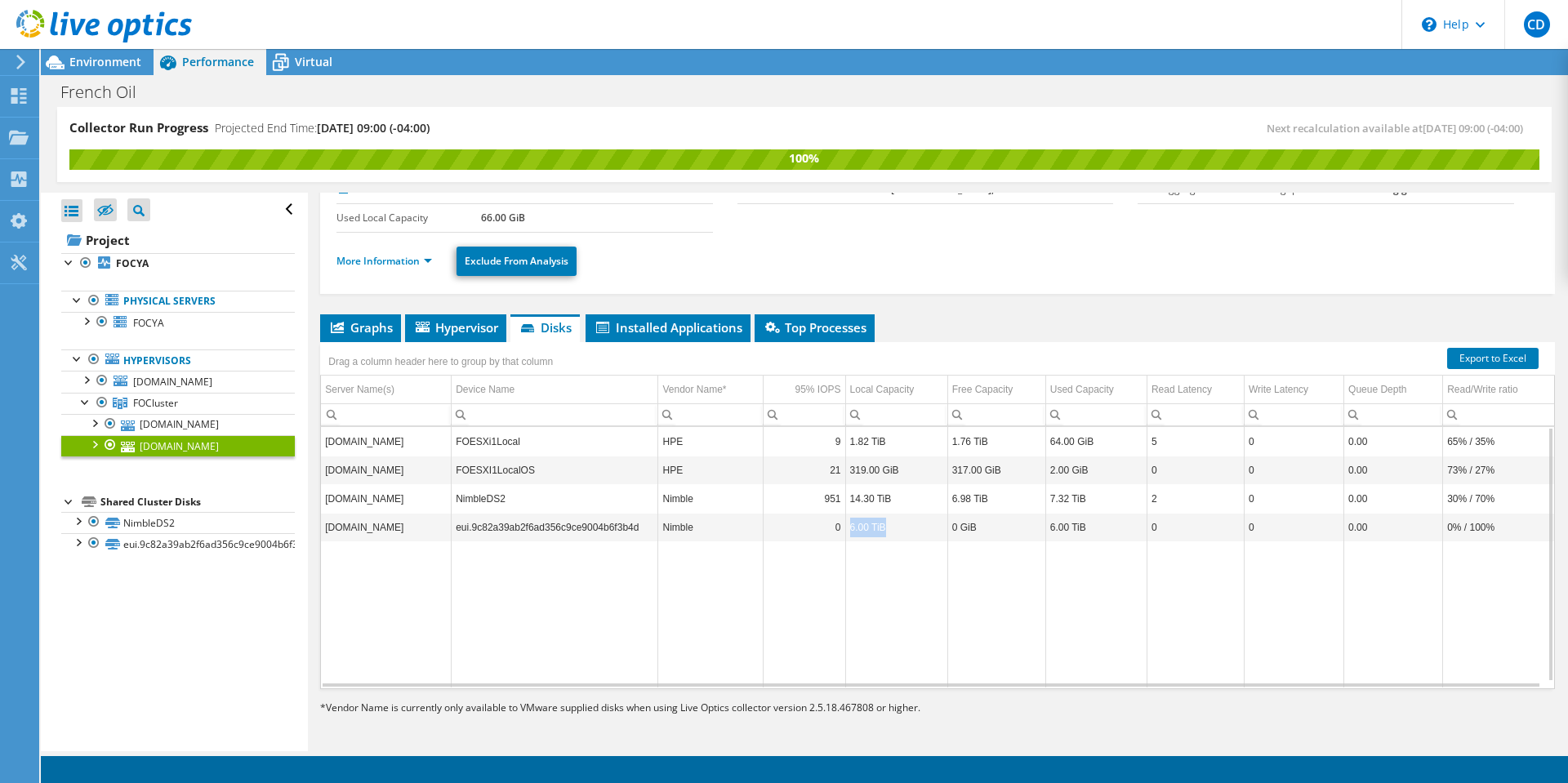
drag, startPoint x: 898, startPoint y: 534, endPoint x: 844, endPoint y: 532, distance: 54.0
click at [845, 532] on td "6.00 TiB" at bounding box center [896, 526] width 102 height 29
click at [857, 525] on td "6.00 TiB" at bounding box center [896, 526] width 102 height 29
click at [169, 521] on link "NimbleDS2" at bounding box center [178, 522] width 233 height 22
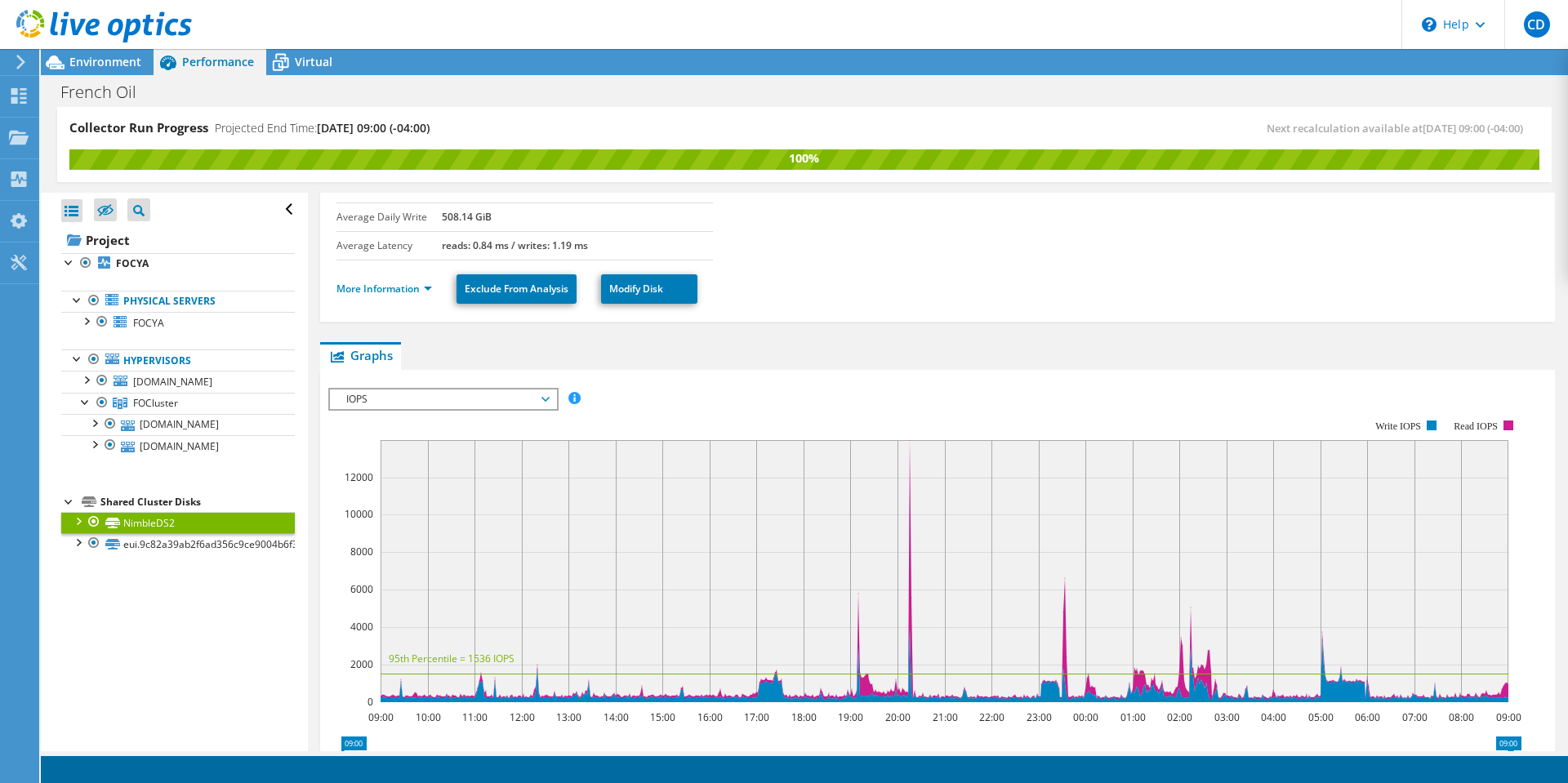
scroll to position [205, 0]
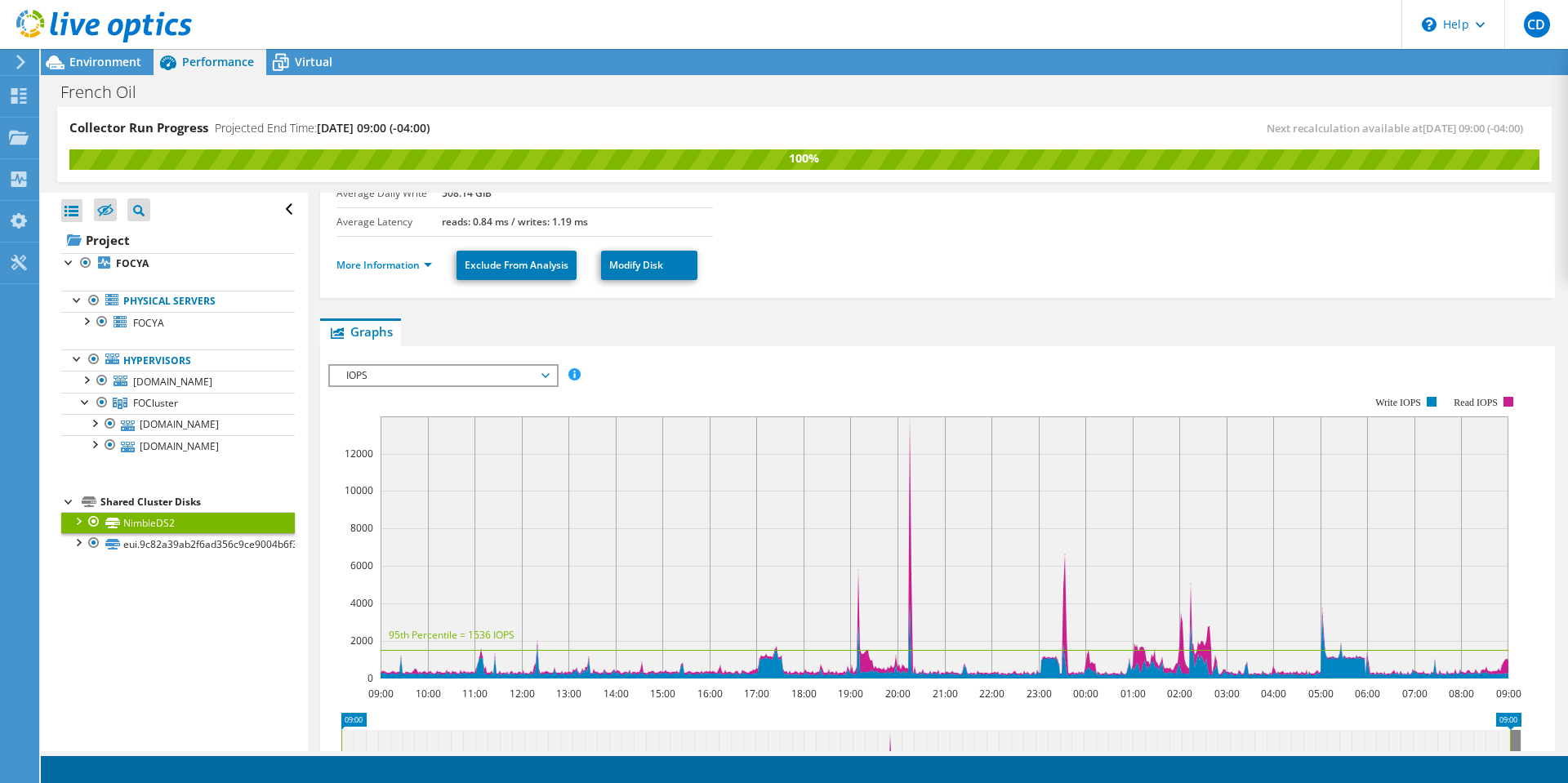
click at [541, 372] on span "IOPS" at bounding box center [443, 375] width 210 height 20
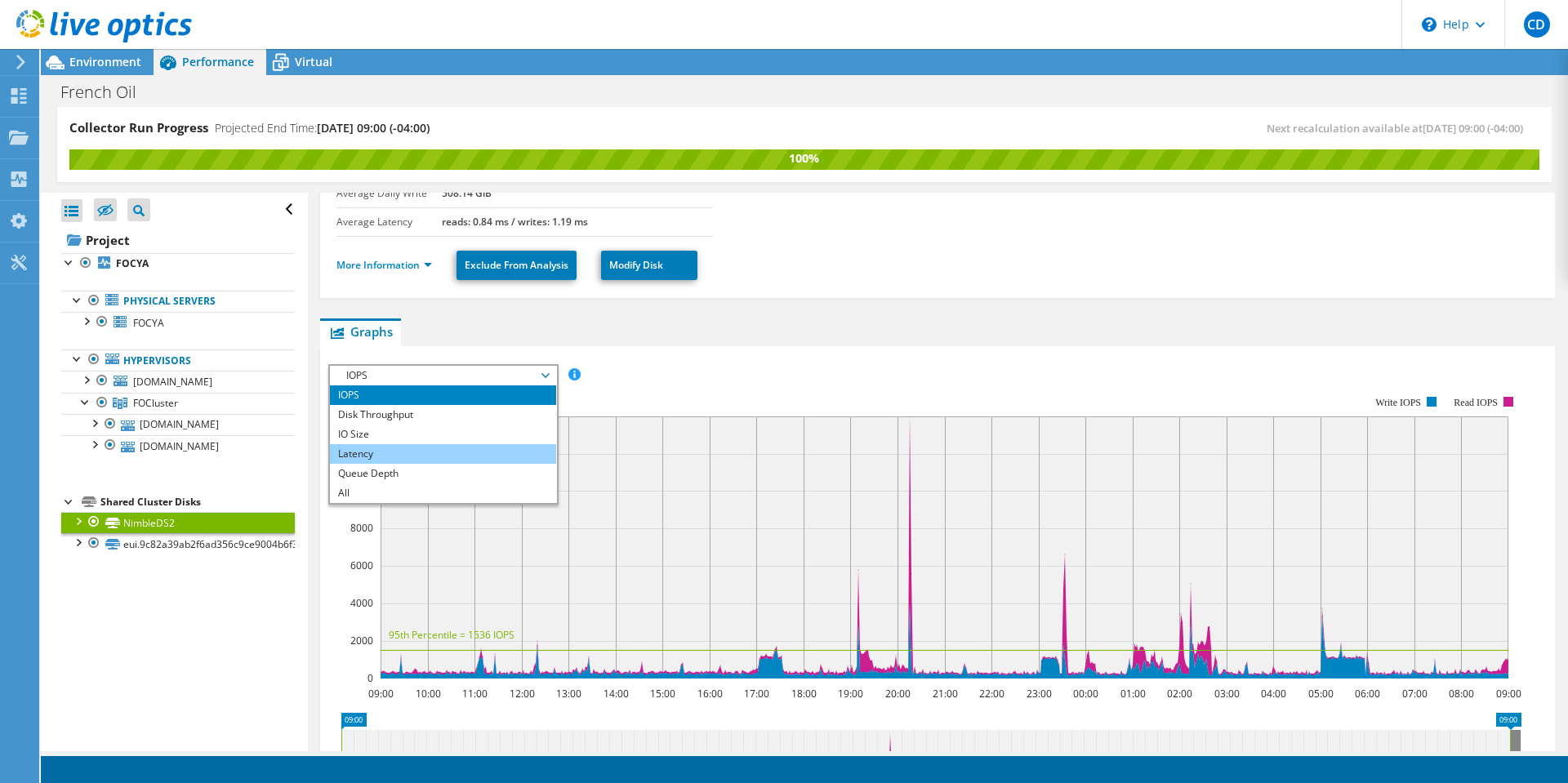
click at [357, 451] on li "Latency" at bounding box center [443, 454] width 226 height 20
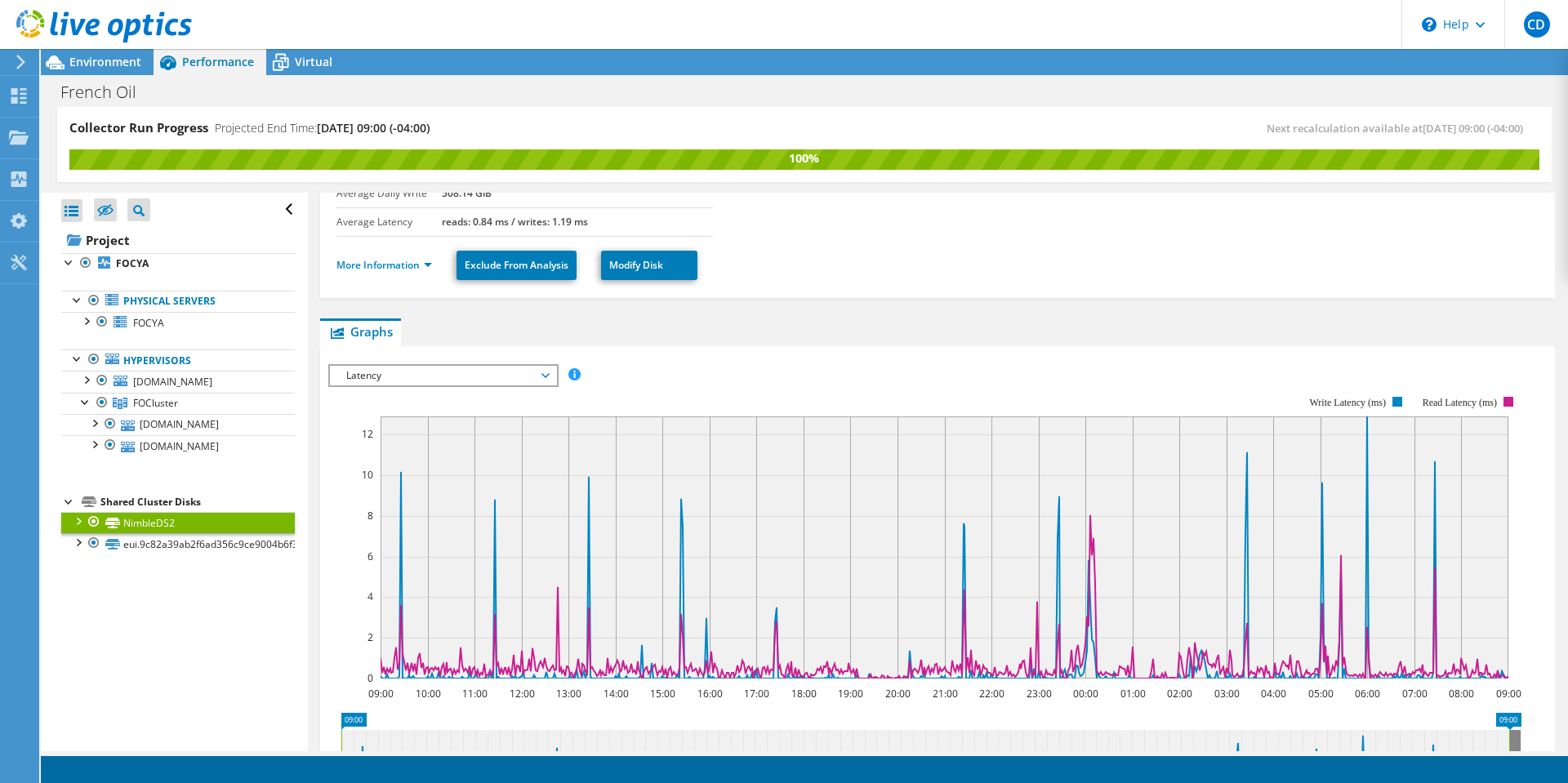
click at [262, 59] on div "Performance" at bounding box center [210, 62] width 112 height 26
click at [287, 63] on icon at bounding box center [281, 63] width 16 height 13
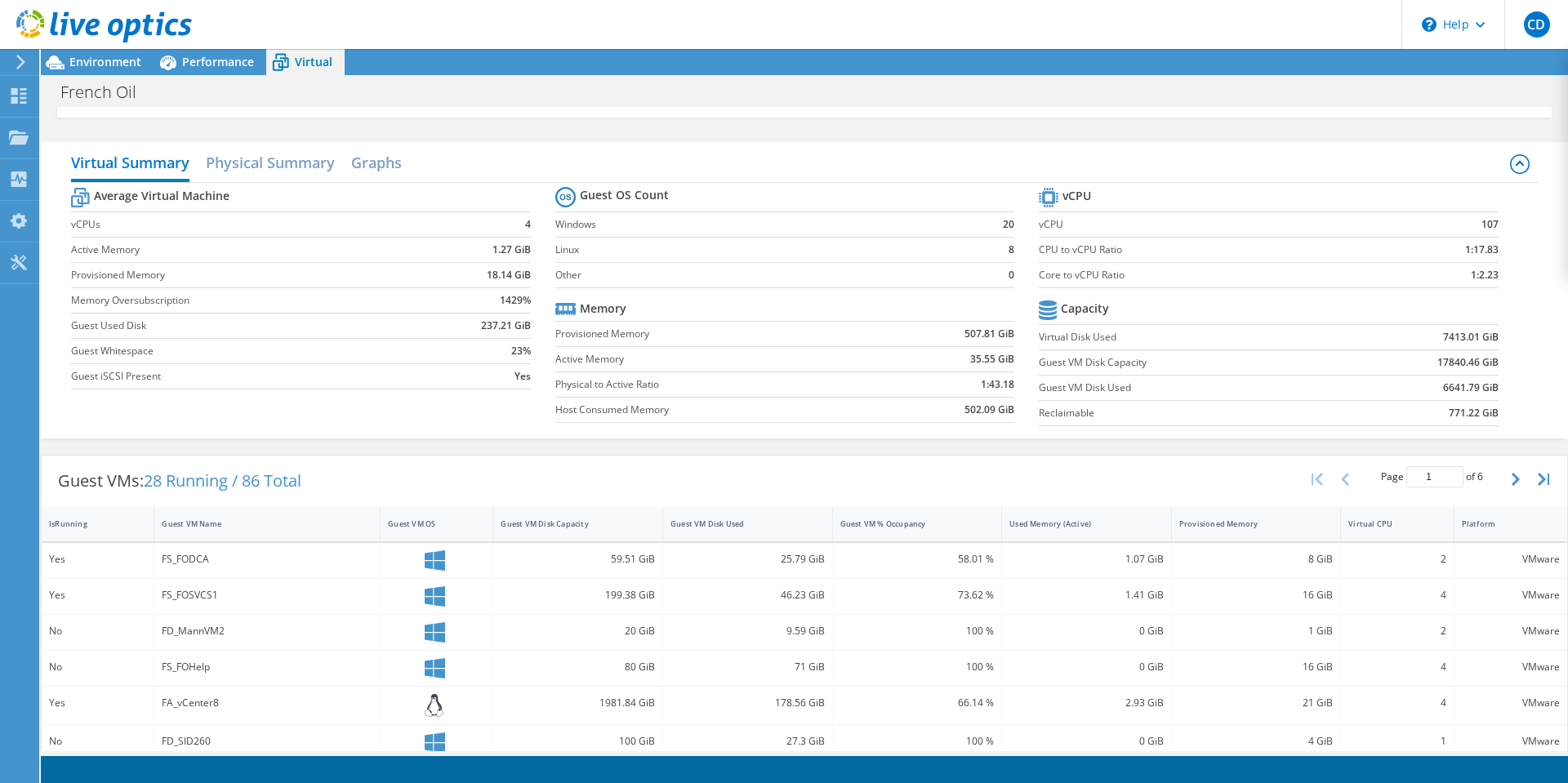
scroll to position [60, 0]
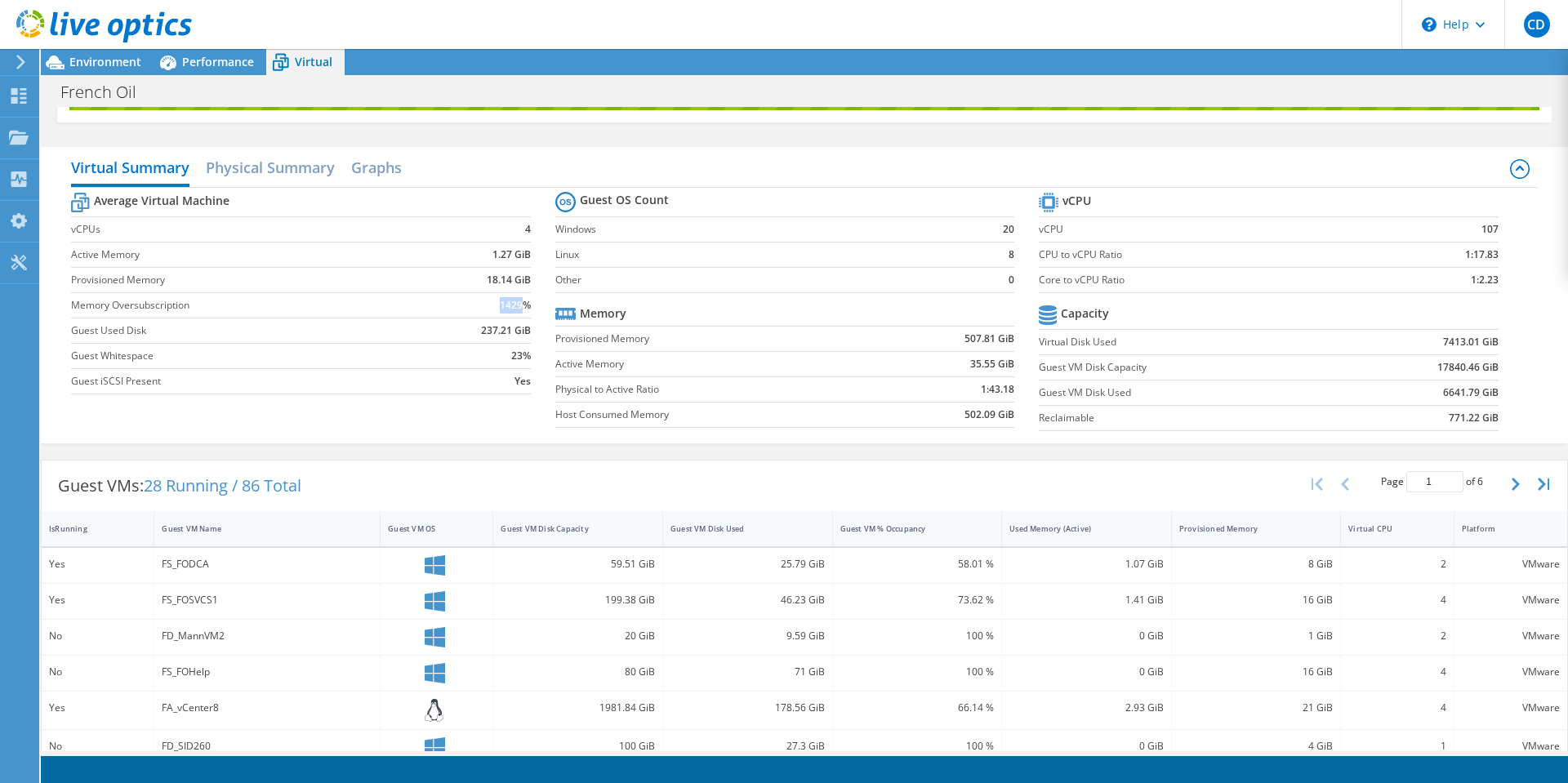
drag, startPoint x: 494, startPoint y: 302, endPoint x: 516, endPoint y: 308, distance: 22.8
click at [516, 308] on td "1429%" at bounding box center [475, 304] width 111 height 25
drag, startPoint x: 1471, startPoint y: 228, endPoint x: 1485, endPoint y: 229, distance: 14.0
click at [1485, 229] on b "107" at bounding box center [1490, 229] width 17 height 16
click at [1484, 229] on b "107" at bounding box center [1490, 229] width 17 height 16
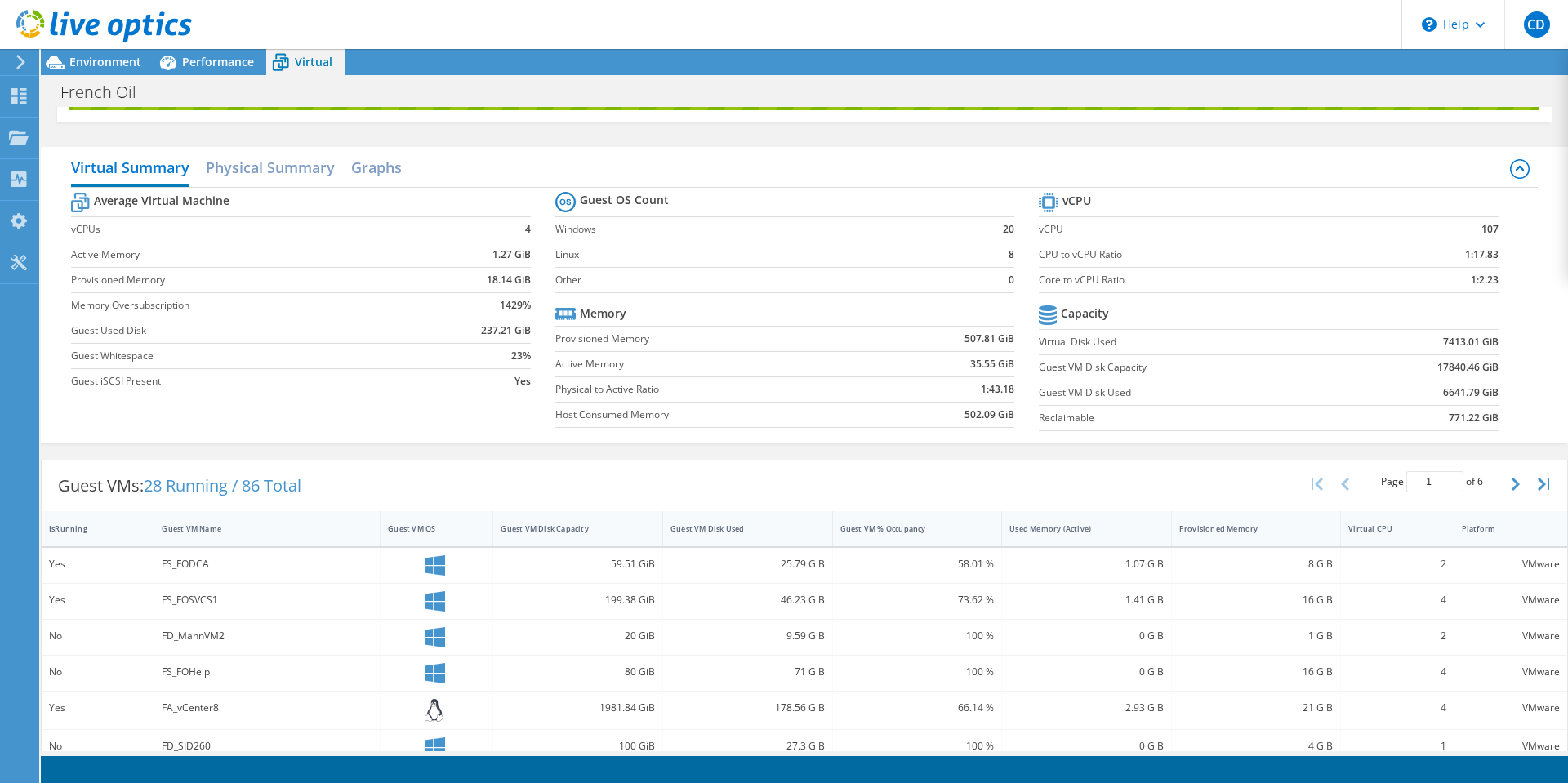
click at [1484, 229] on b "107" at bounding box center [1490, 229] width 17 height 16
click at [1482, 228] on b "107" at bounding box center [1490, 229] width 17 height 16
click at [1511, 230] on section "vCPU vCPU 107 CPU to vCPU Ratio 1:17.83 Core to vCPU Ratio 1:2.23 Capacity Virt…" at bounding box center [1280, 314] width 483 height 251
drag, startPoint x: 494, startPoint y: 303, endPoint x: 517, endPoint y: 306, distance: 23.2
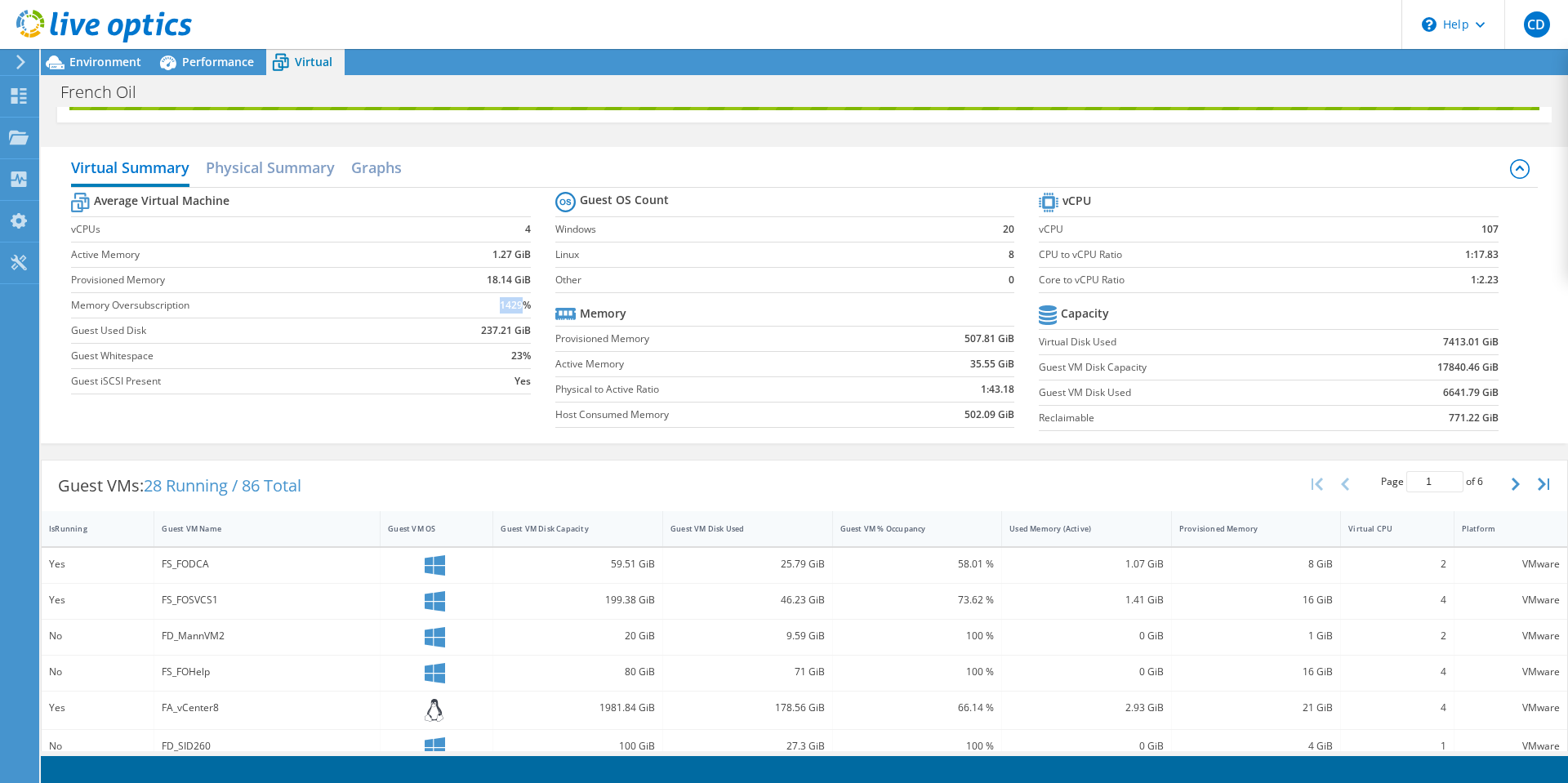
click at [517, 306] on td "1429%" at bounding box center [475, 304] width 111 height 25
click at [660, 137] on div "Collector Run Progress Projected End Time: [DATE] 09:00 (-04:00) Next recalcula…" at bounding box center [804, 93] width 1527 height 92
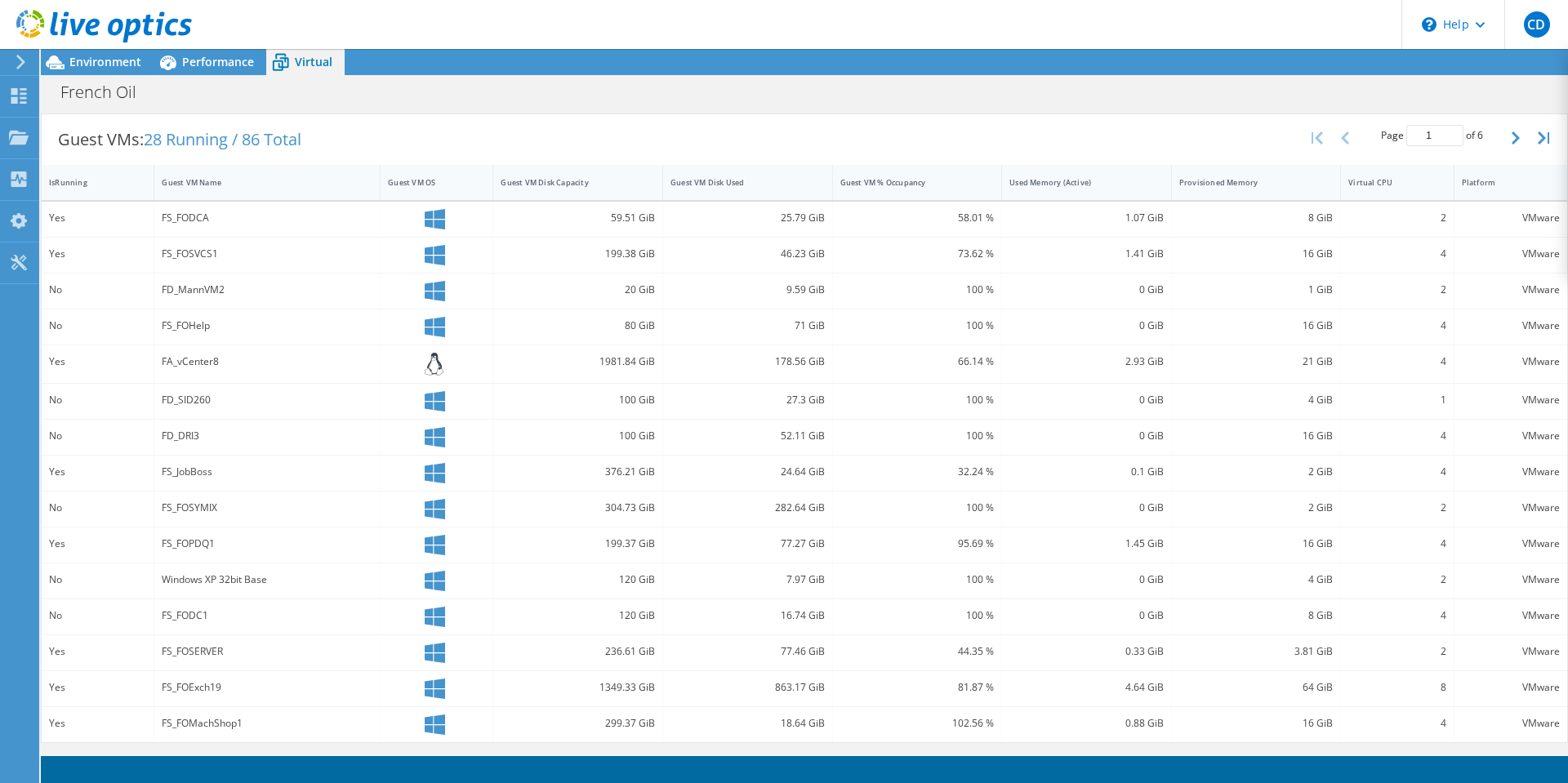
scroll to position [324, 0]
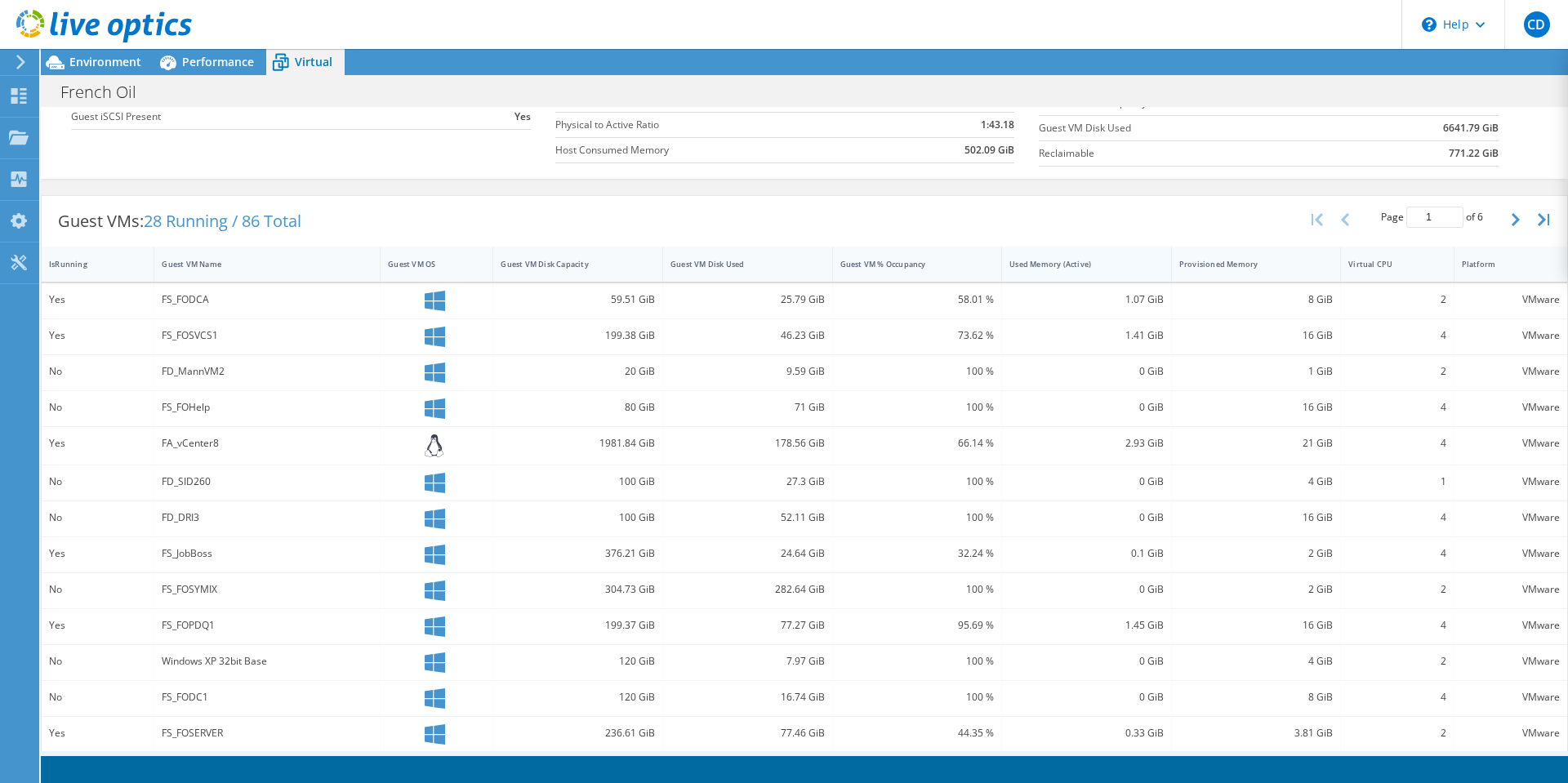
click at [1055, 262] on div "Used Memory (Active)" at bounding box center [1077, 264] width 135 height 10
drag, startPoint x: 1113, startPoint y: 302, endPoint x: 1131, endPoint y: 303, distance: 18.0
click at [1131, 303] on div "4.64 GiB" at bounding box center [1087, 299] width 155 height 18
click at [1121, 308] on div "4.64 GiB" at bounding box center [1087, 299] width 155 height 18
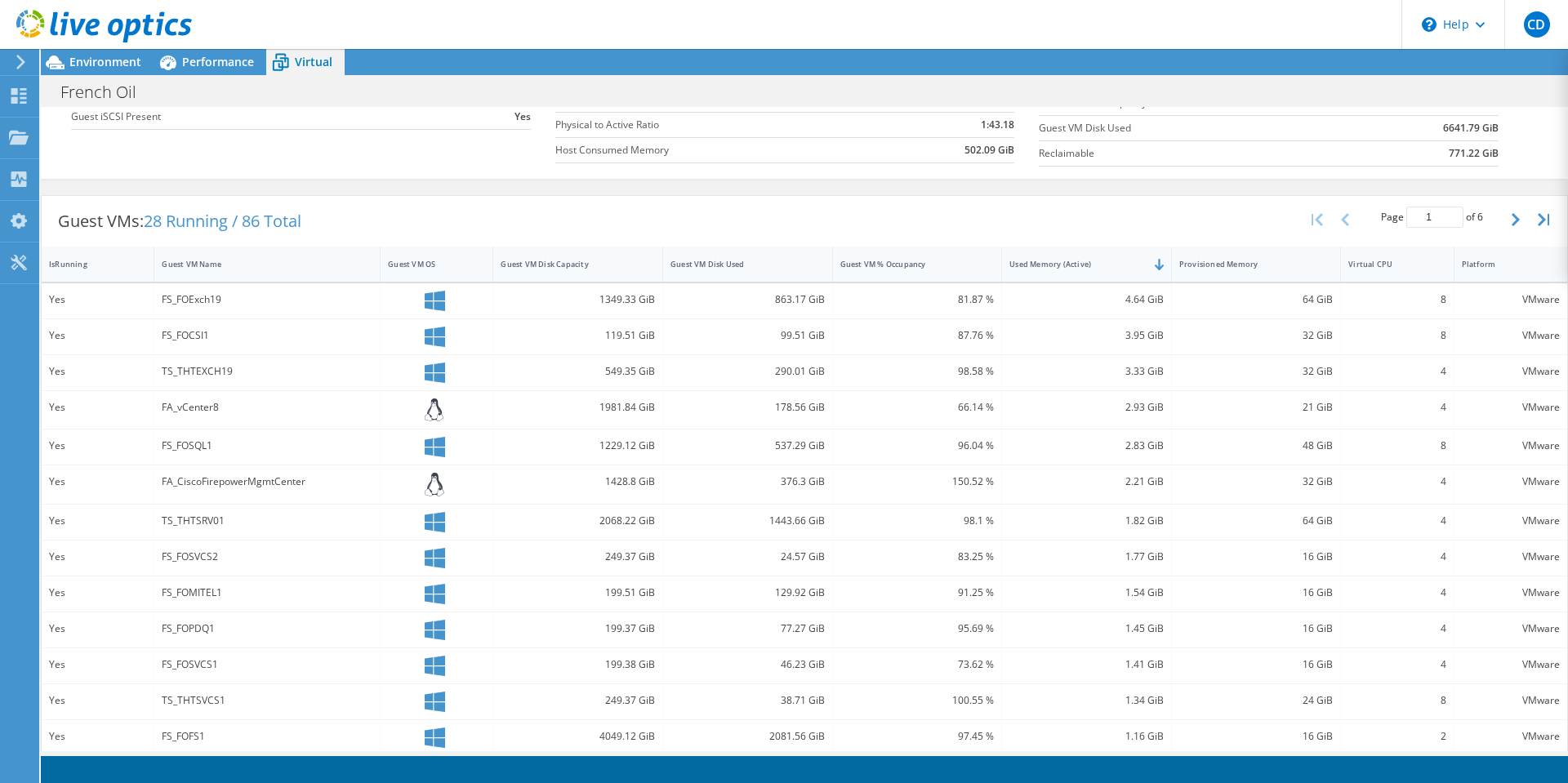
click at [755, 201] on div "Guest VMs: 28 Running / 86 Total Page 1 of 6 5 rows 10 rows 20 rows 25 rows 50 …" at bounding box center [804, 221] width 1526 height 51
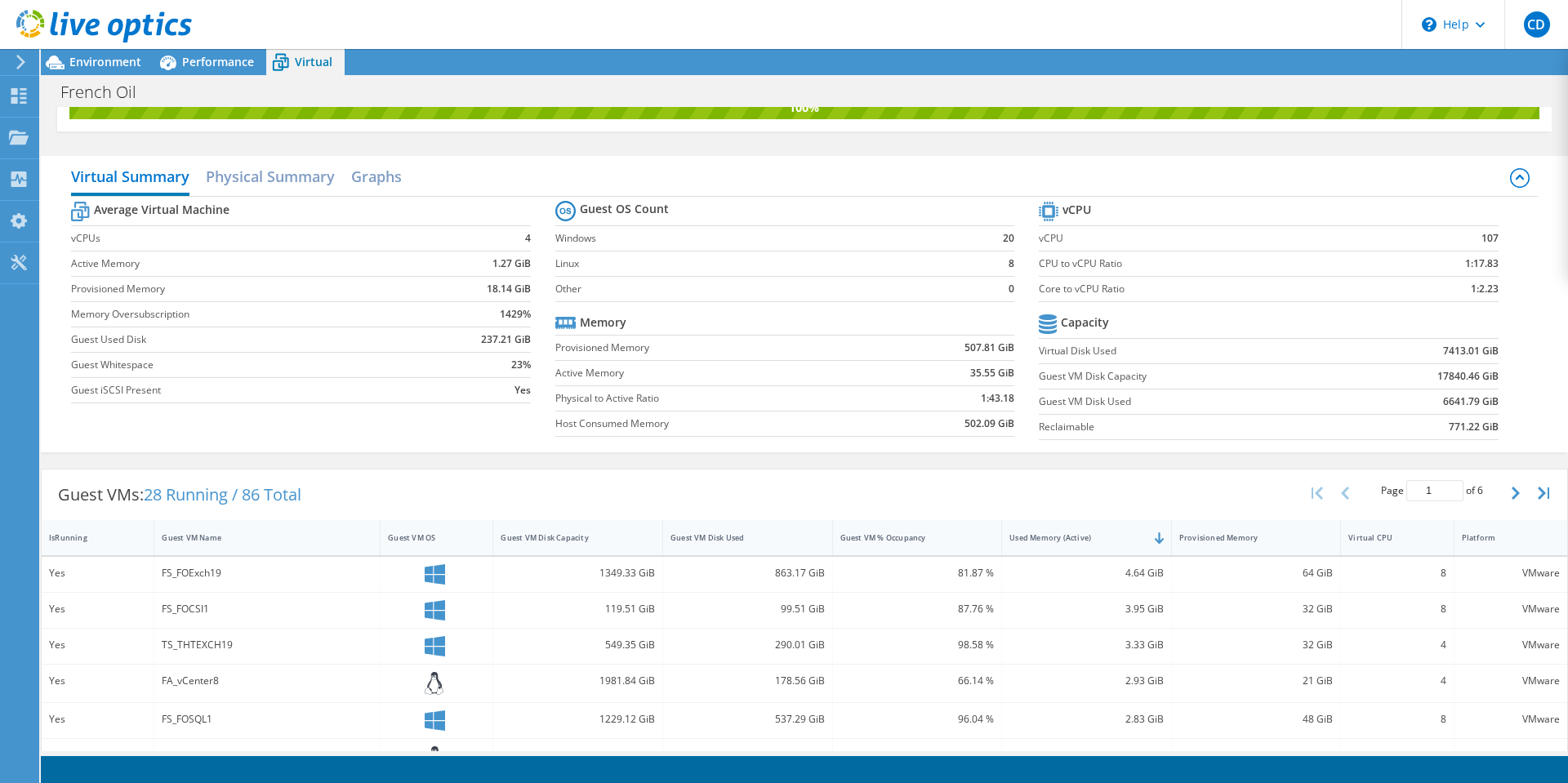
scroll to position [0, 0]
